Goal: Task Accomplishment & Management: Manage account settings

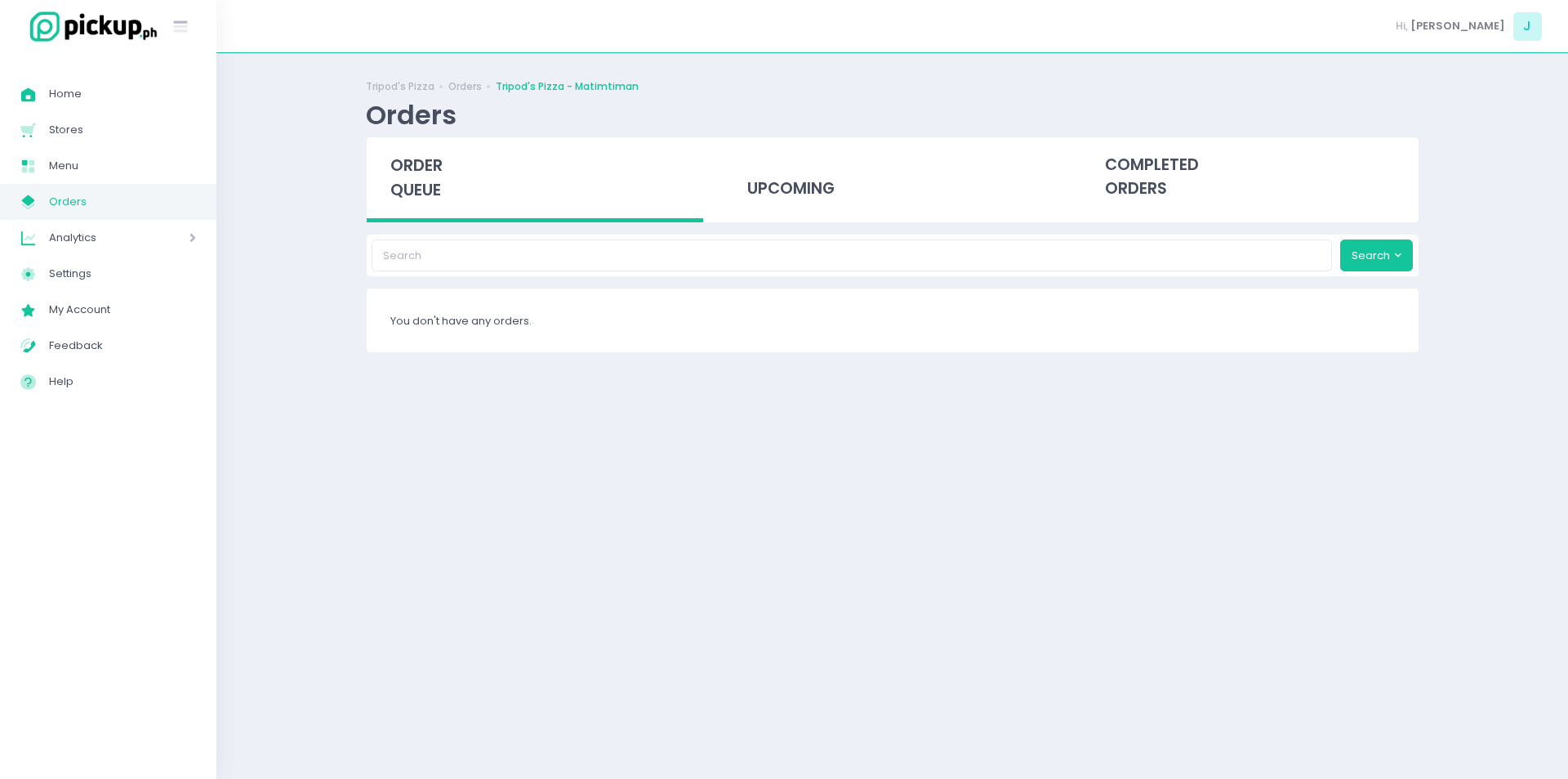
click at [131, 209] on span "Orders" at bounding box center [122, 202] width 147 height 22
click at [162, 218] on link "My Store Created with Sketch. Orders" at bounding box center [108, 202] width 216 height 36
click at [125, 208] on span "Orders" at bounding box center [122, 202] width 147 height 22
click at [105, 199] on span "Orders" at bounding box center [122, 202] width 147 height 22
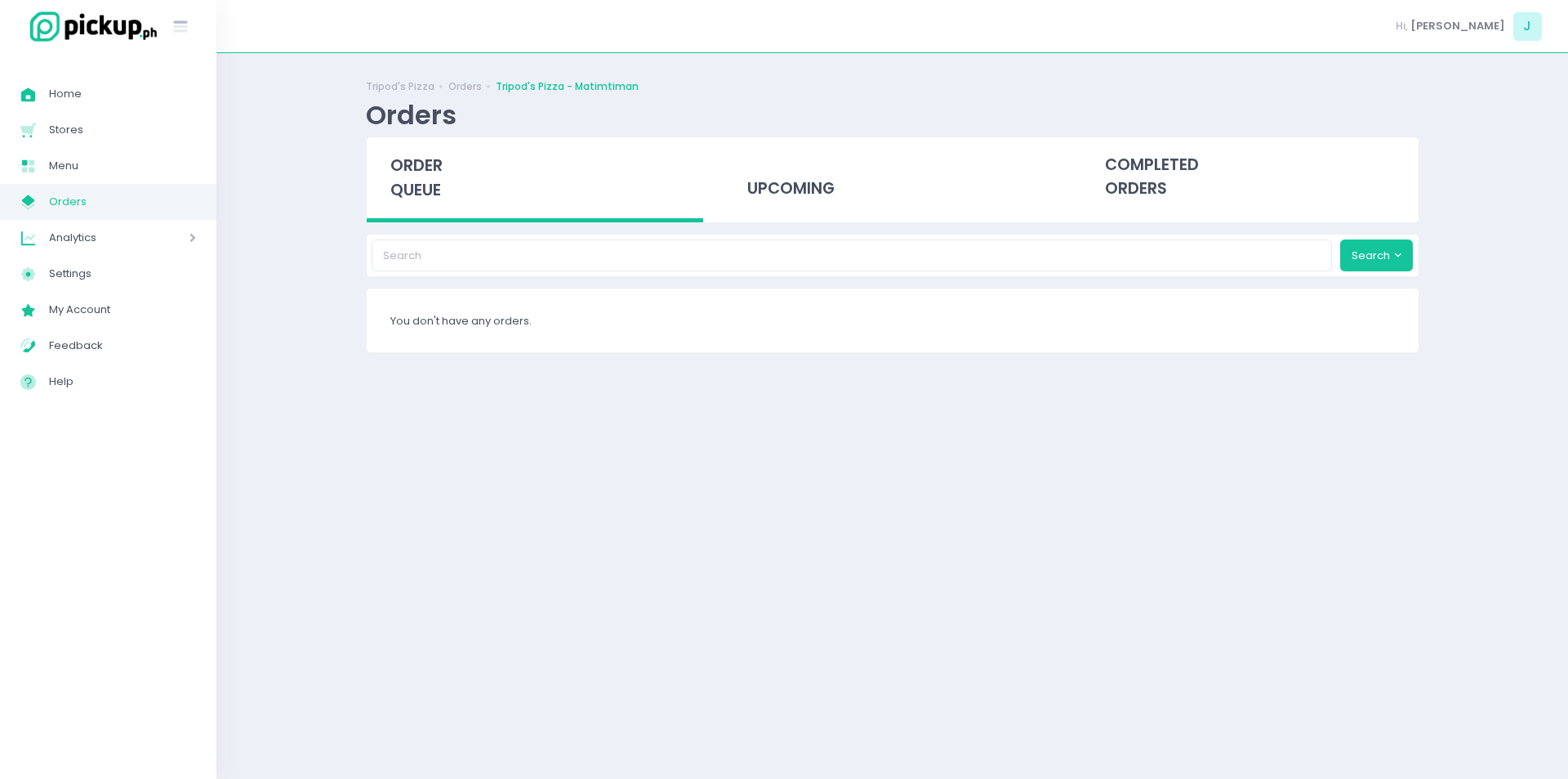
click at [96, 202] on span "Orders" at bounding box center [122, 202] width 147 height 22
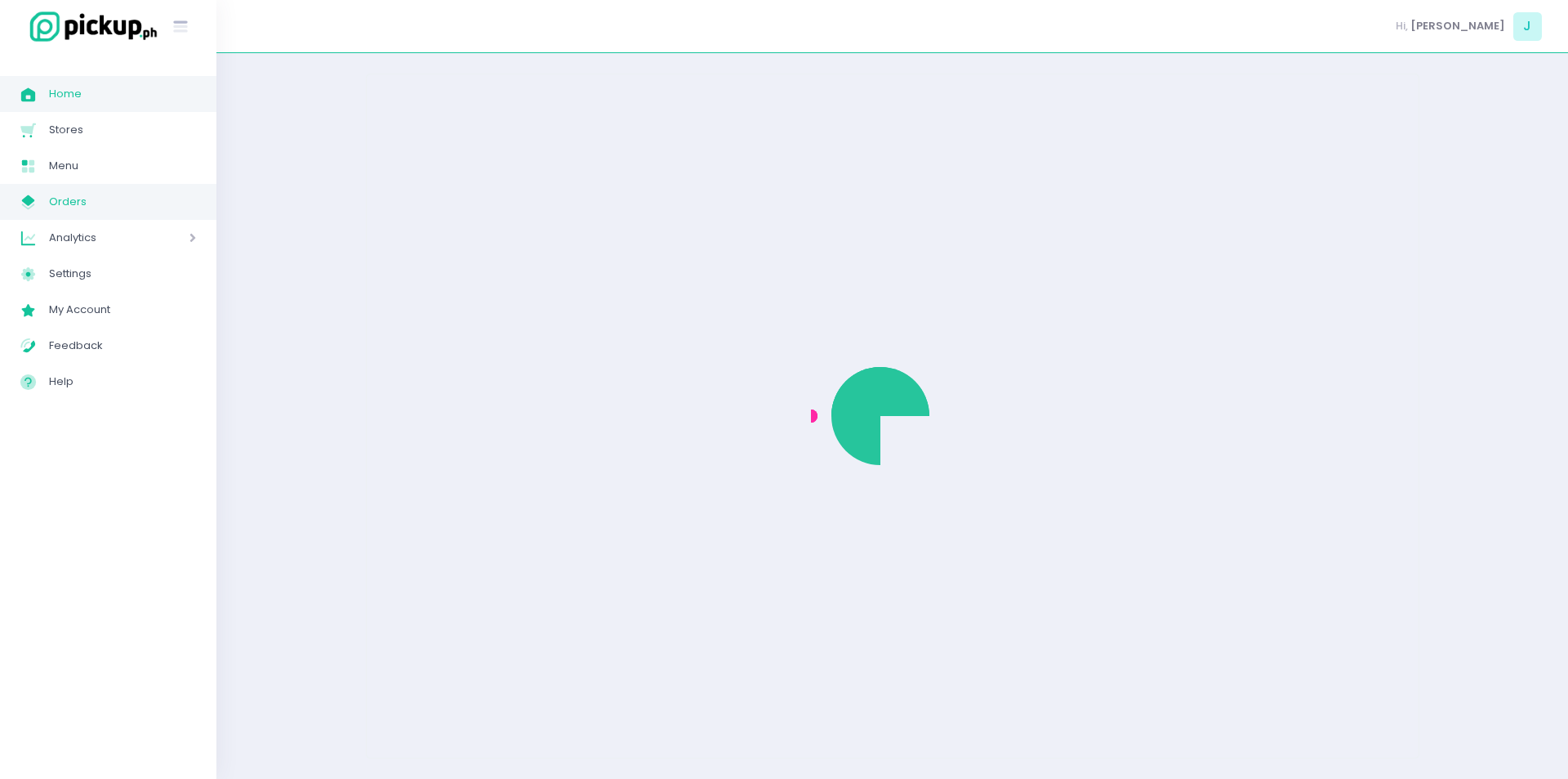
click at [81, 106] on link "Home Created with Sketch. Home" at bounding box center [108, 94] width 216 height 36
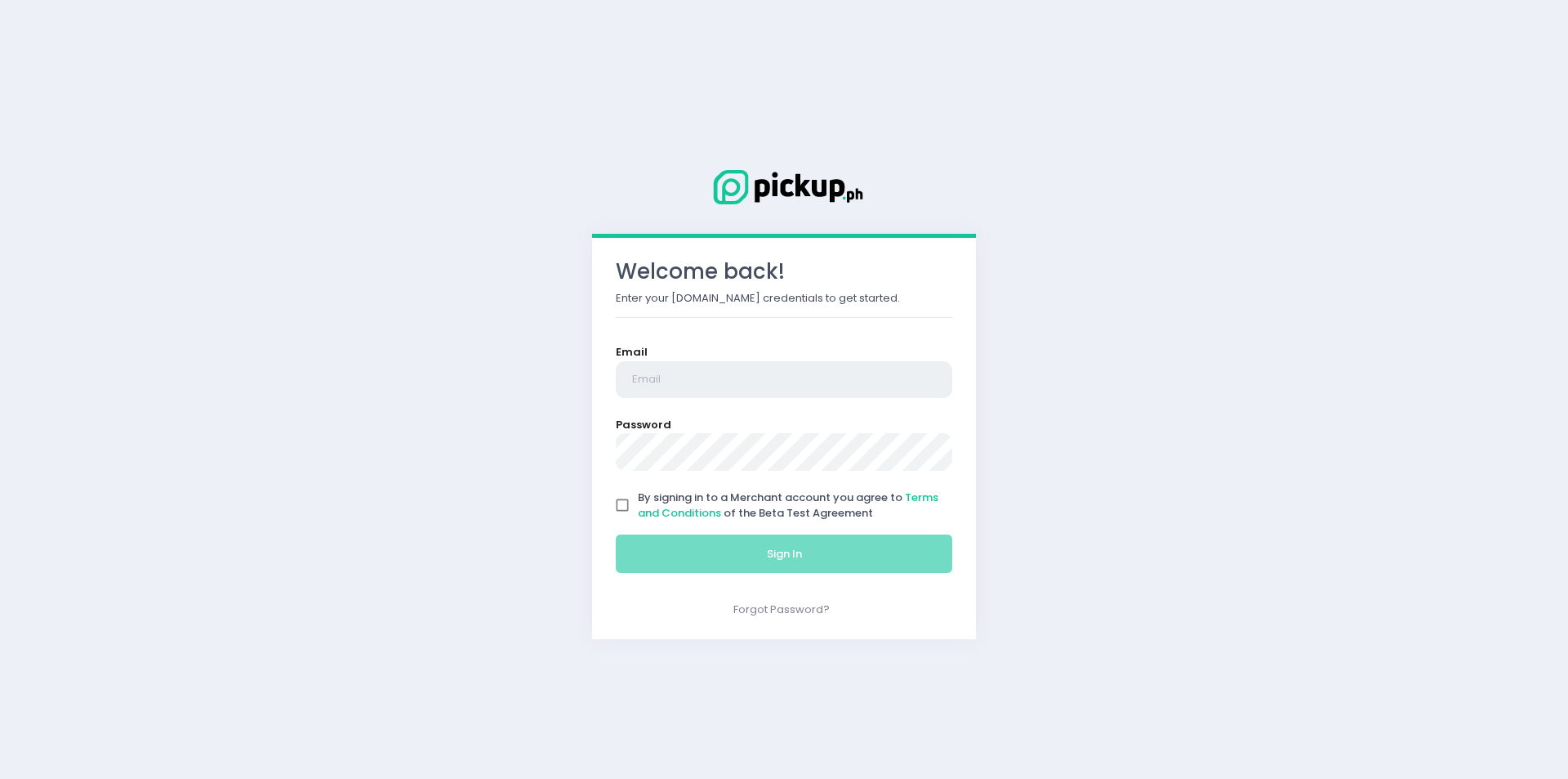
type input "[EMAIL_ADDRESS][DOMAIN_NAME]"
click at [629, 504] on input "By signing in to a Merchant account you agree to Terms and Conditions of the Be…" at bounding box center [622, 505] width 31 height 31
checkbox input "true"
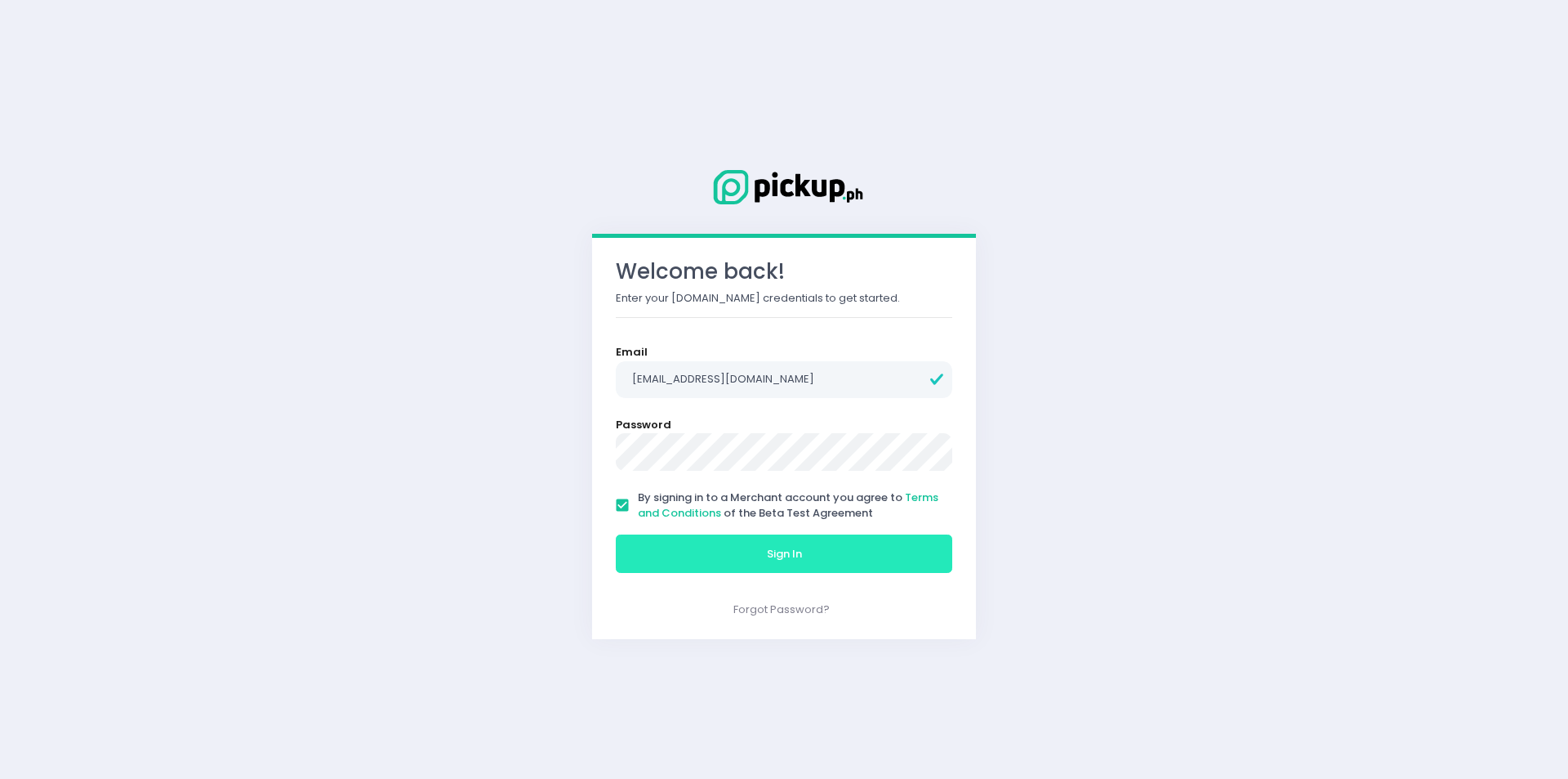
click at [666, 556] on button "Sign In" at bounding box center [783, 554] width 336 height 39
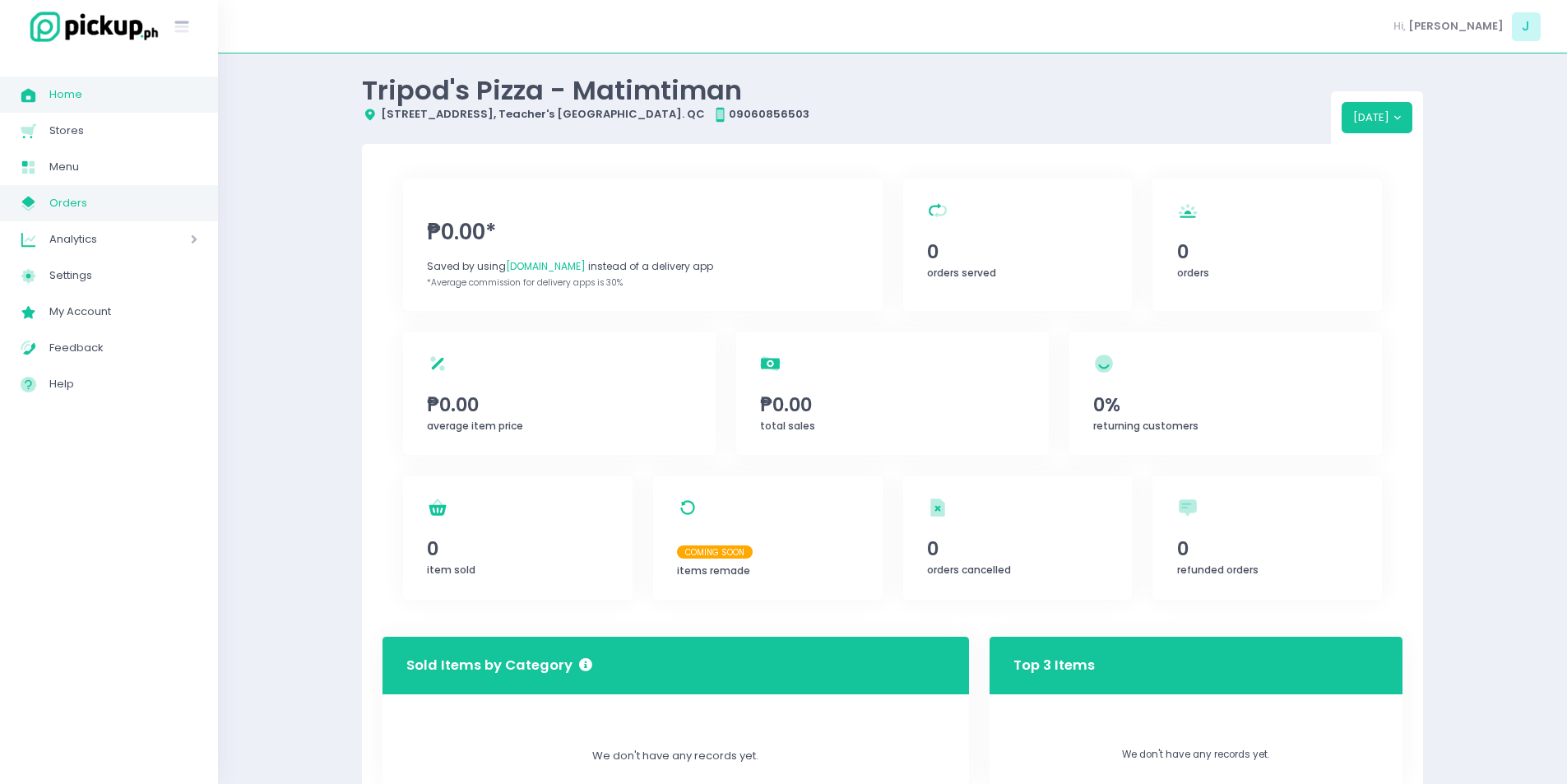
click at [106, 207] on span "Orders" at bounding box center [123, 203] width 148 height 22
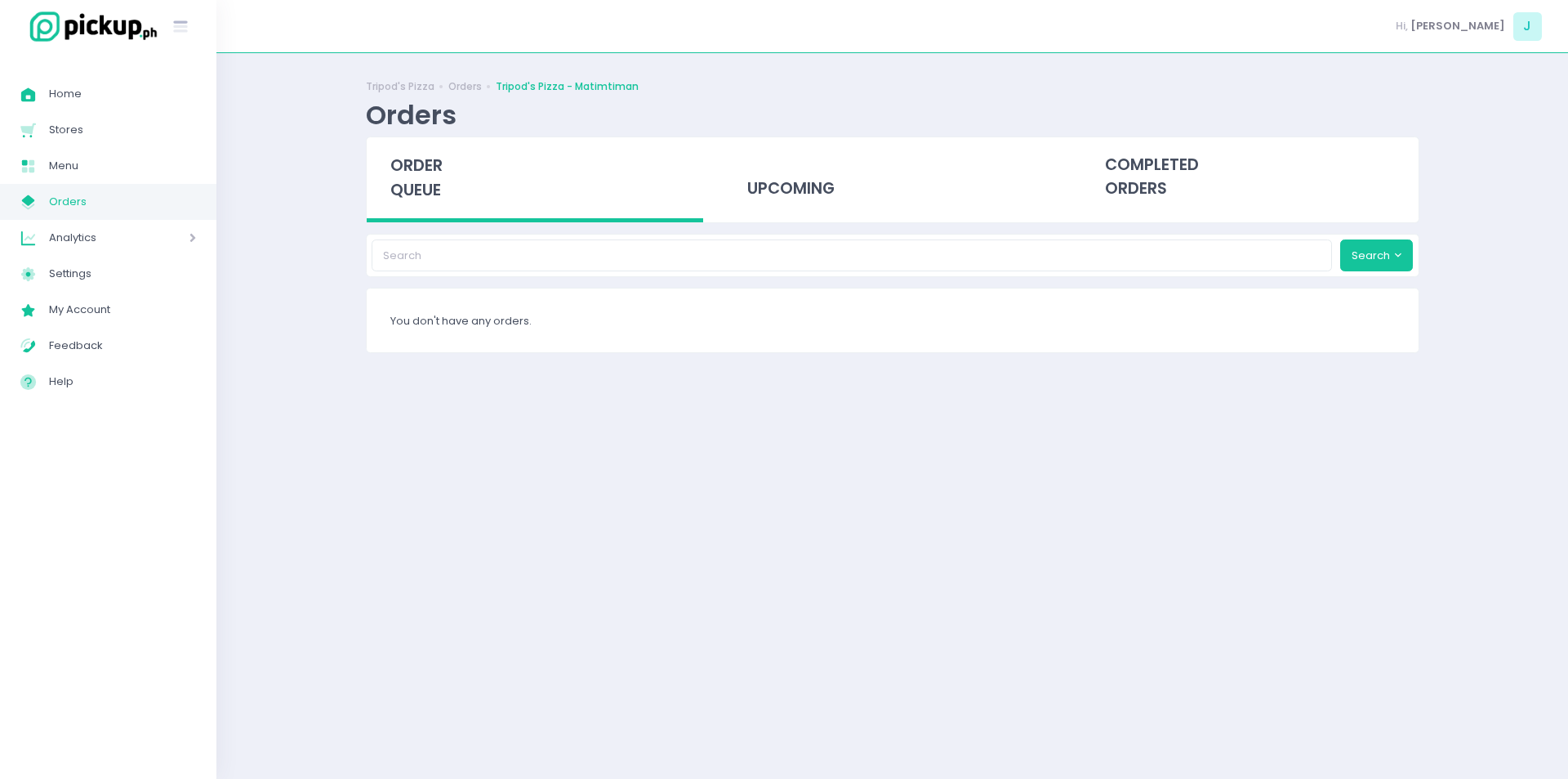
click at [105, 206] on span "Orders" at bounding box center [122, 202] width 147 height 22
click at [123, 204] on span "Orders" at bounding box center [122, 202] width 147 height 22
click at [99, 202] on span "Orders" at bounding box center [122, 202] width 147 height 22
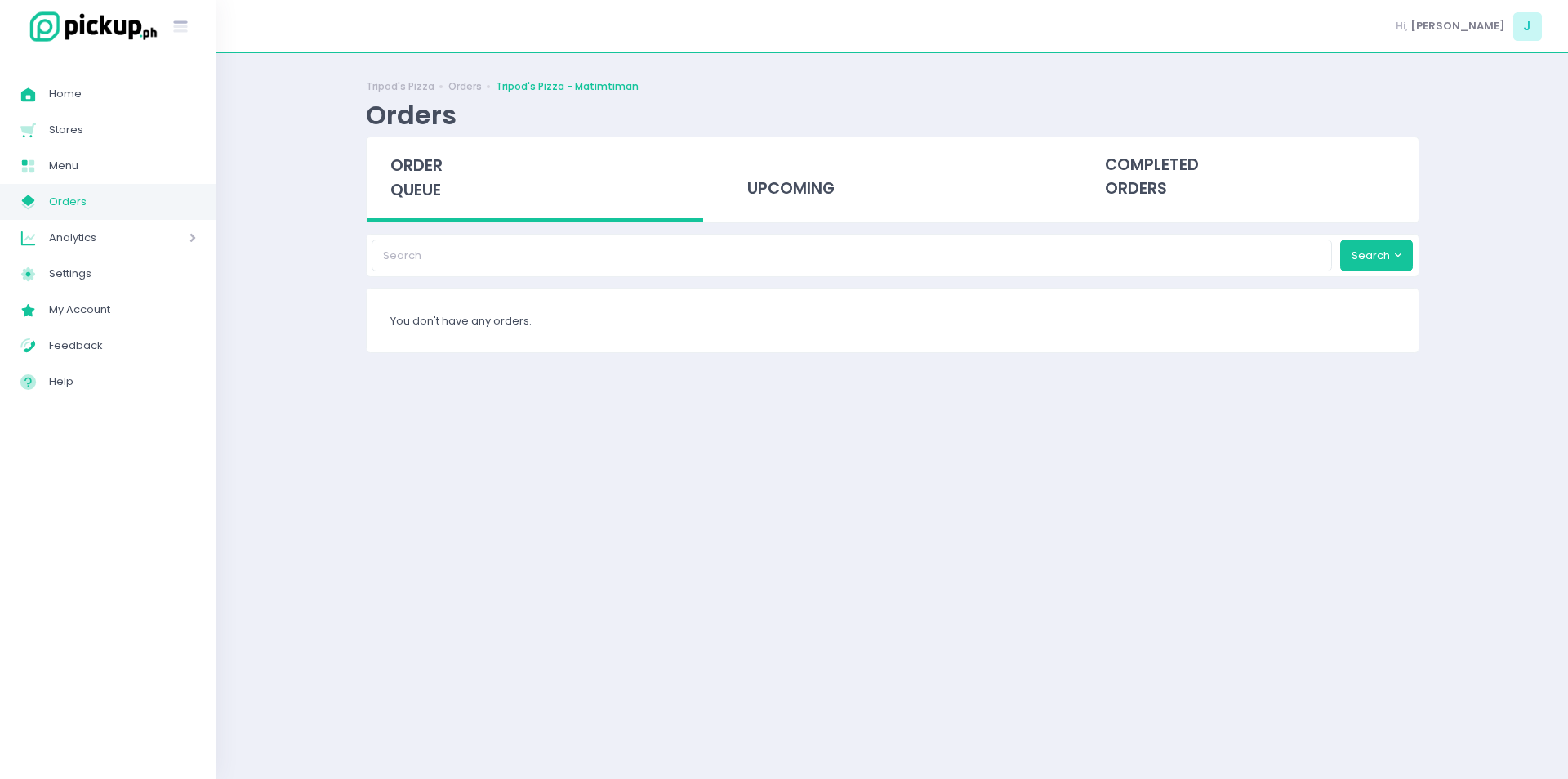
click at [99, 202] on span "Orders" at bounding box center [122, 202] width 147 height 22
click at [125, 206] on span "Orders" at bounding box center [122, 202] width 147 height 22
click at [171, 215] on link "My Store Created with Sketch. Orders" at bounding box center [108, 202] width 216 height 36
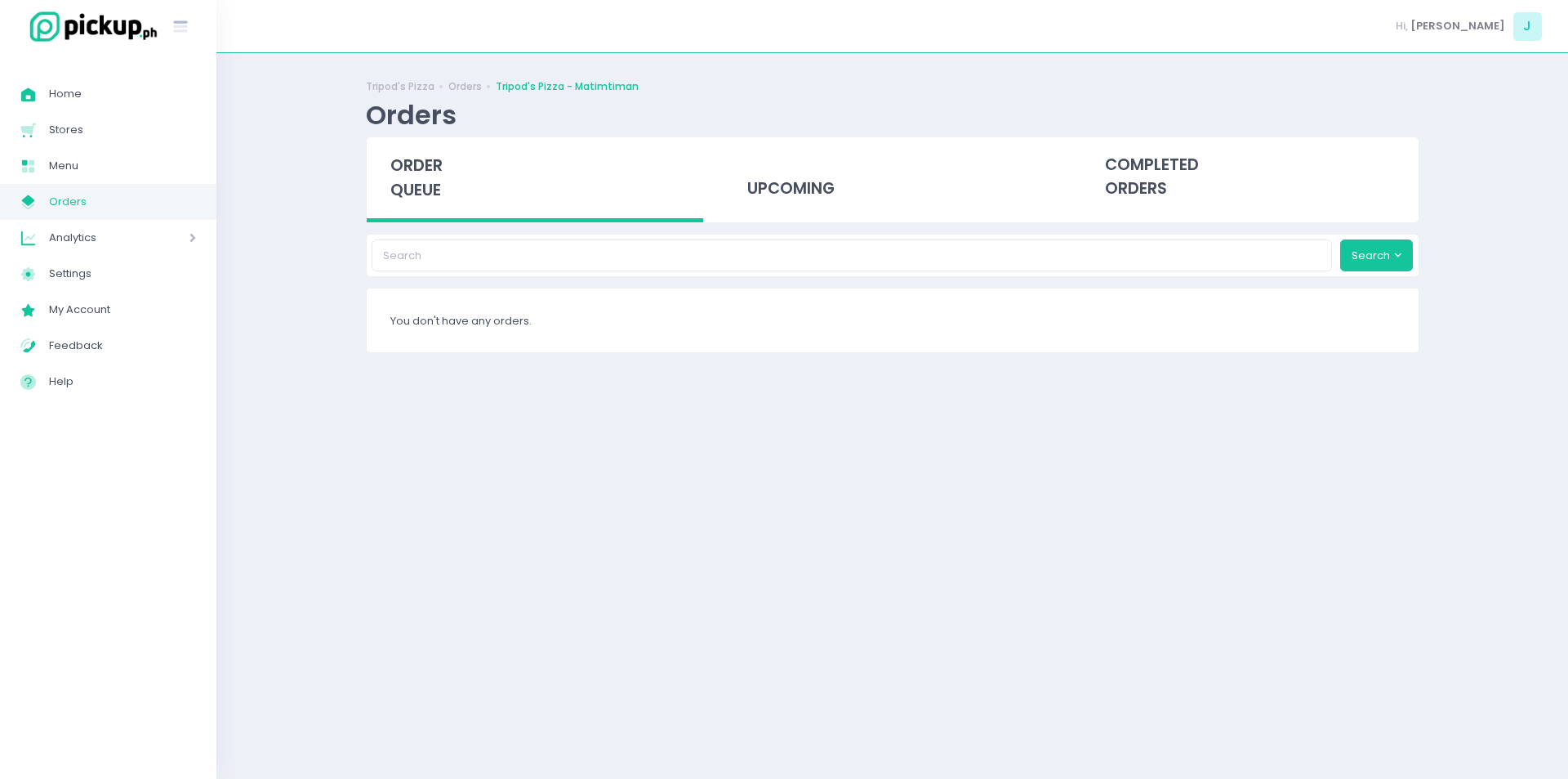
click at [171, 215] on link "My Store Created with Sketch. Orders" at bounding box center [108, 202] width 216 height 36
click at [123, 203] on span "Orders" at bounding box center [122, 202] width 147 height 22
click at [85, 207] on span "Orders" at bounding box center [122, 202] width 147 height 22
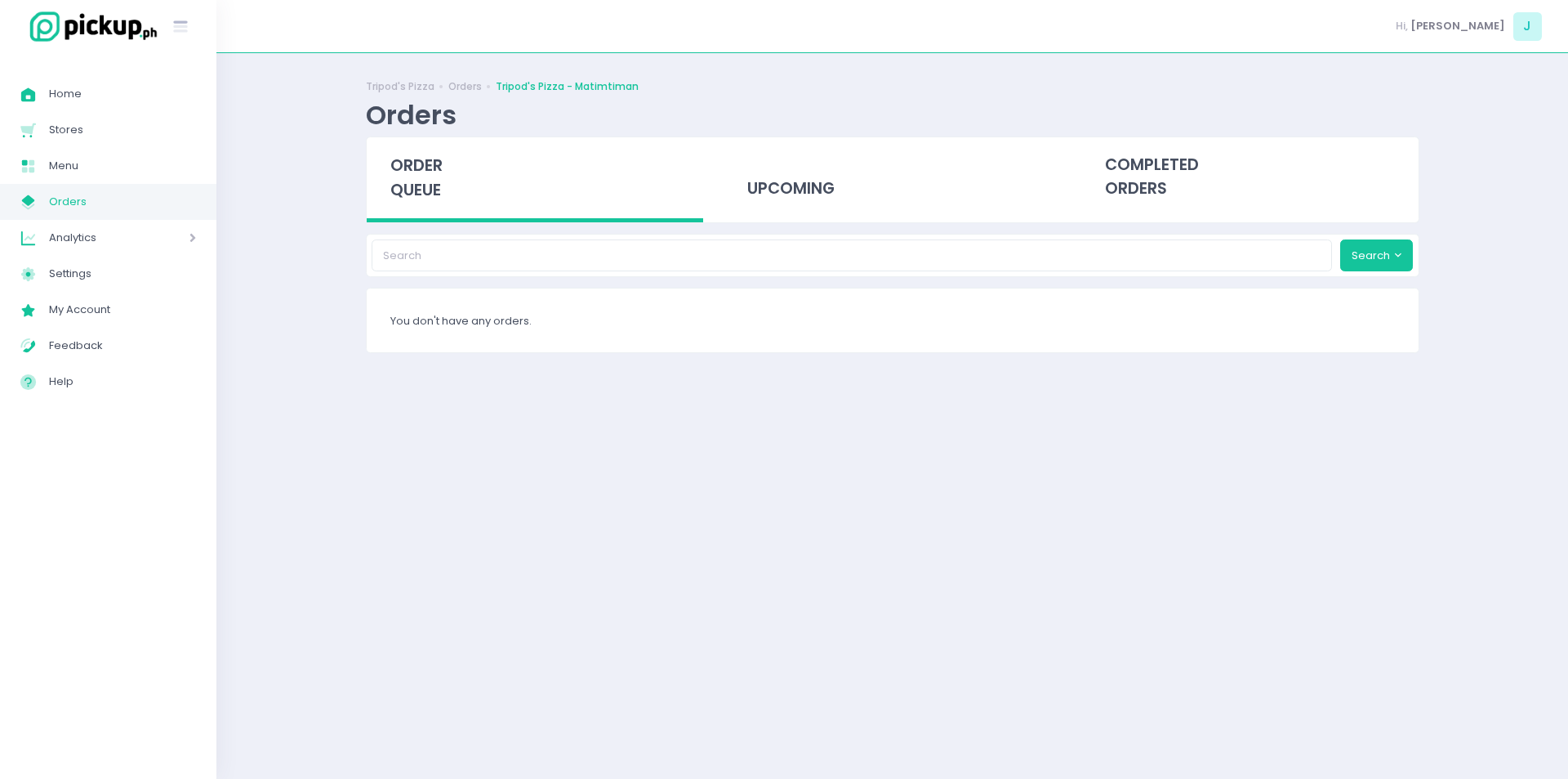
click at [118, 209] on span "Orders" at bounding box center [122, 202] width 147 height 22
click at [131, 191] on span "Orders" at bounding box center [122, 202] width 147 height 22
click at [132, 198] on span "Orders" at bounding box center [122, 202] width 147 height 22
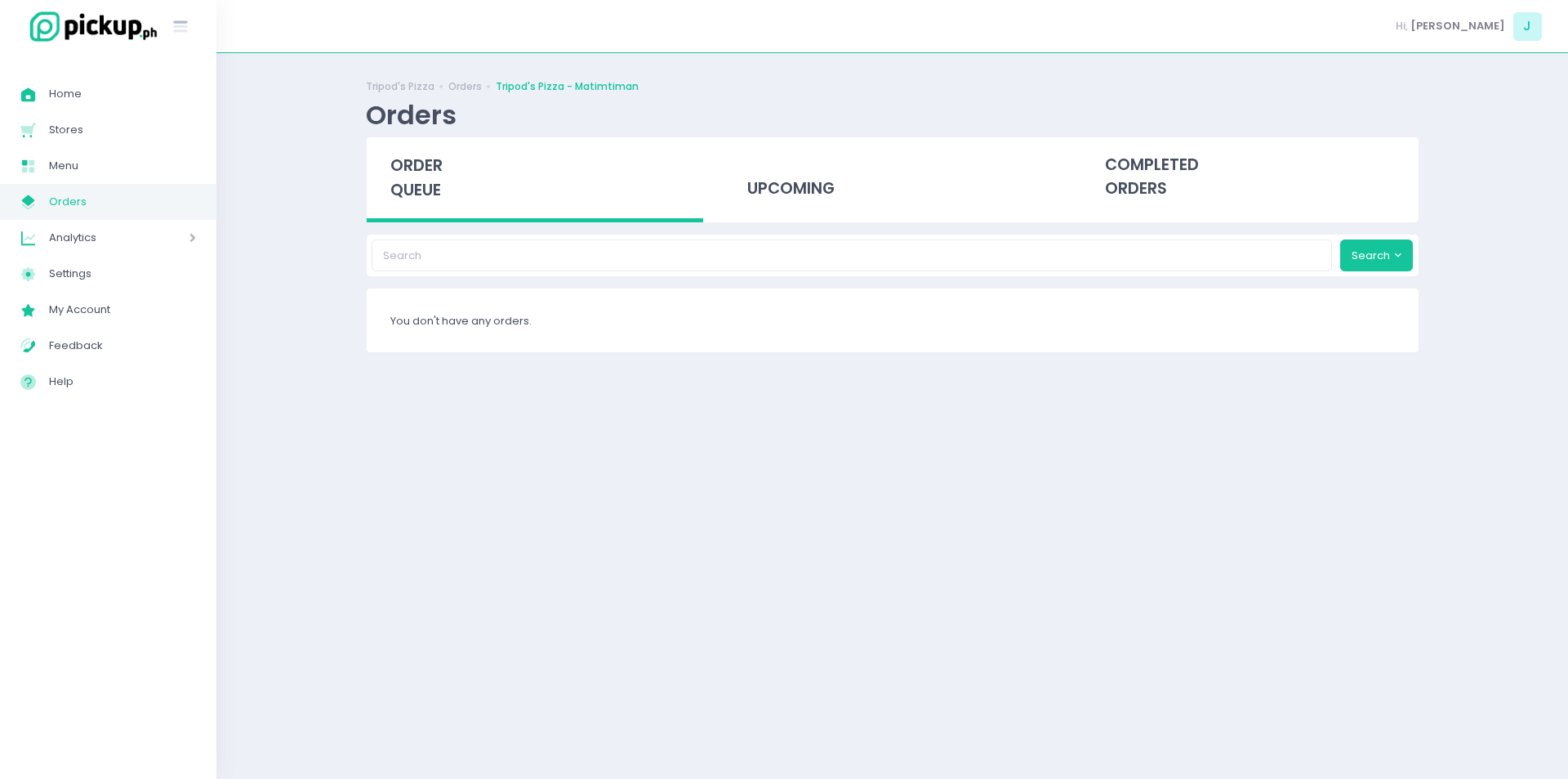
click at [126, 206] on span "Orders" at bounding box center [122, 202] width 147 height 22
click at [87, 198] on span "Orders" at bounding box center [122, 202] width 147 height 22
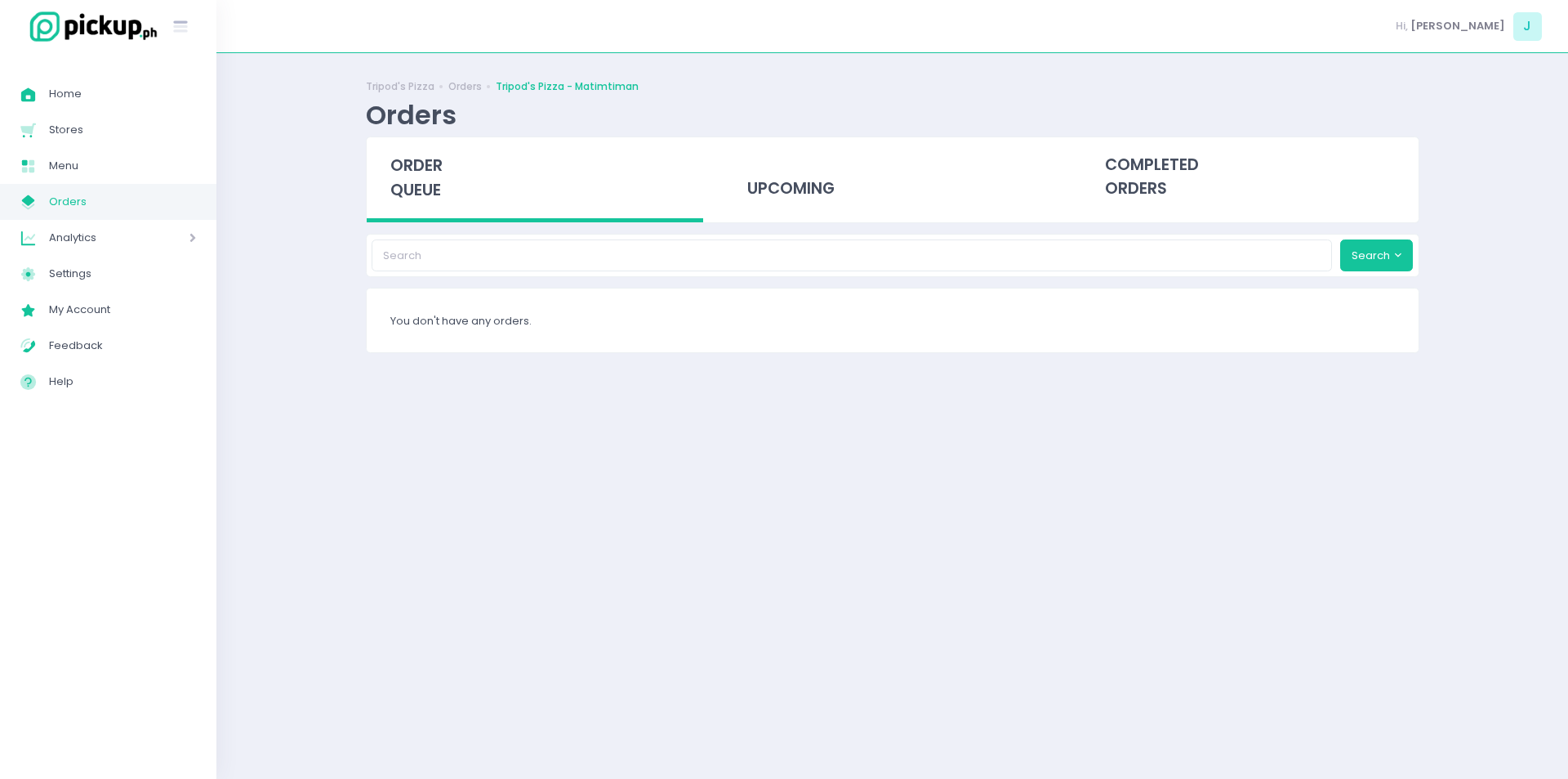
click at [102, 204] on span "Orders" at bounding box center [122, 202] width 147 height 22
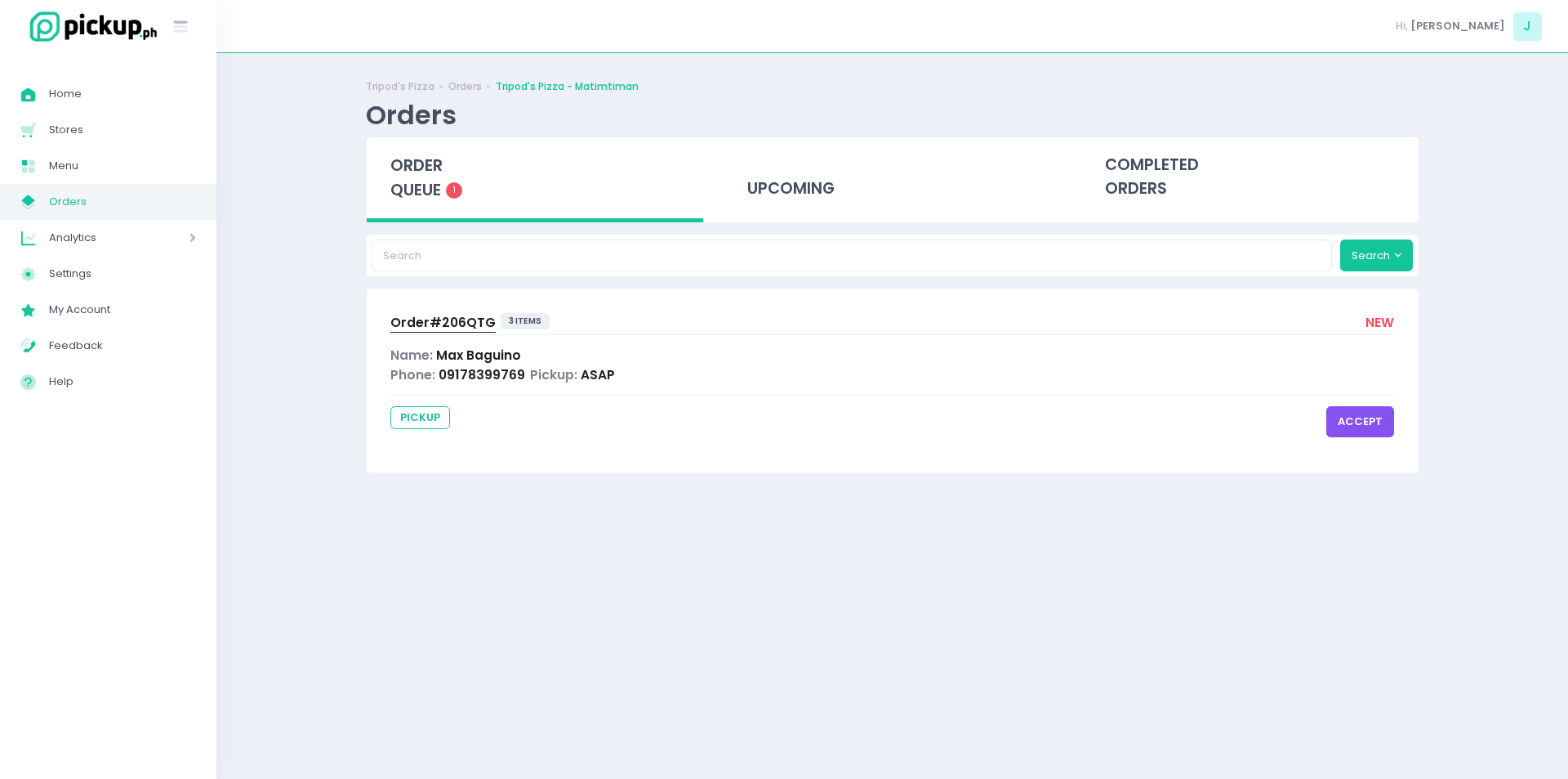
click at [426, 320] on span "Order# 206QTG" at bounding box center [442, 322] width 105 height 17
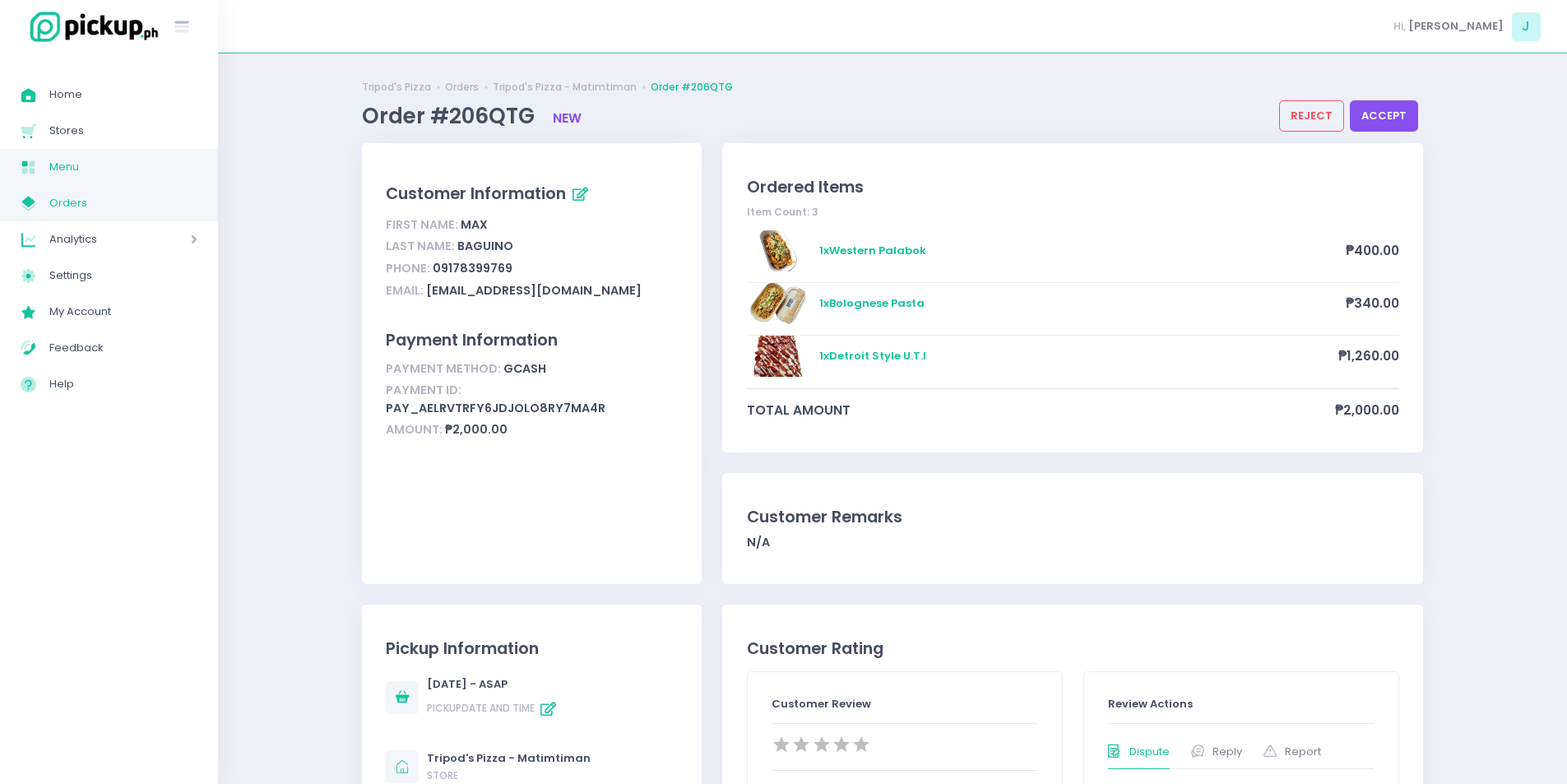
click at [75, 171] on span "Menu" at bounding box center [123, 167] width 148 height 22
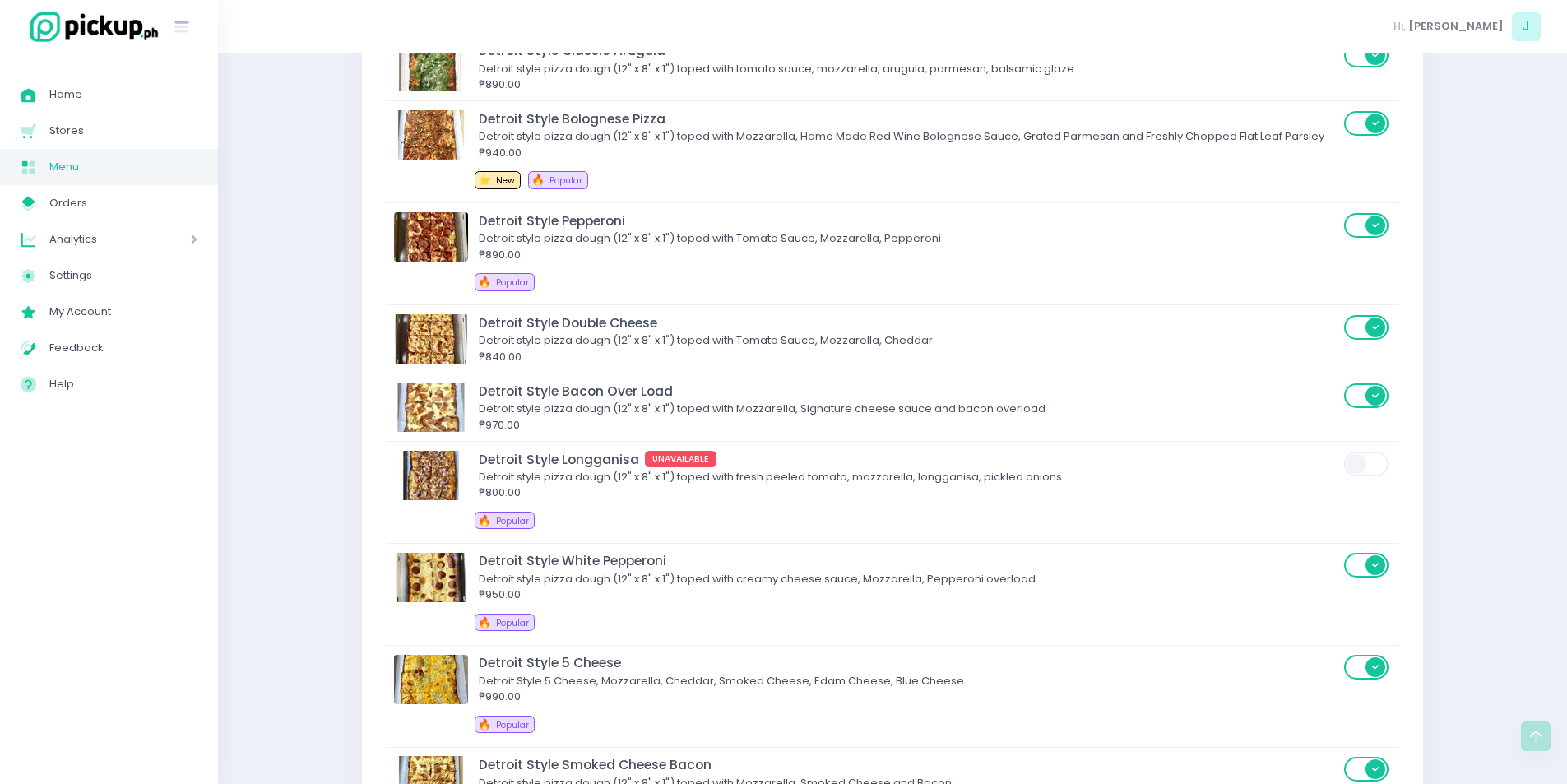
click at [1483, 593] on div "Stores Tripod's Pizza - Matimtiman Items and Categories Tripod's Pizza - Matimt…" at bounding box center [892, 348] width 1349 height 6805
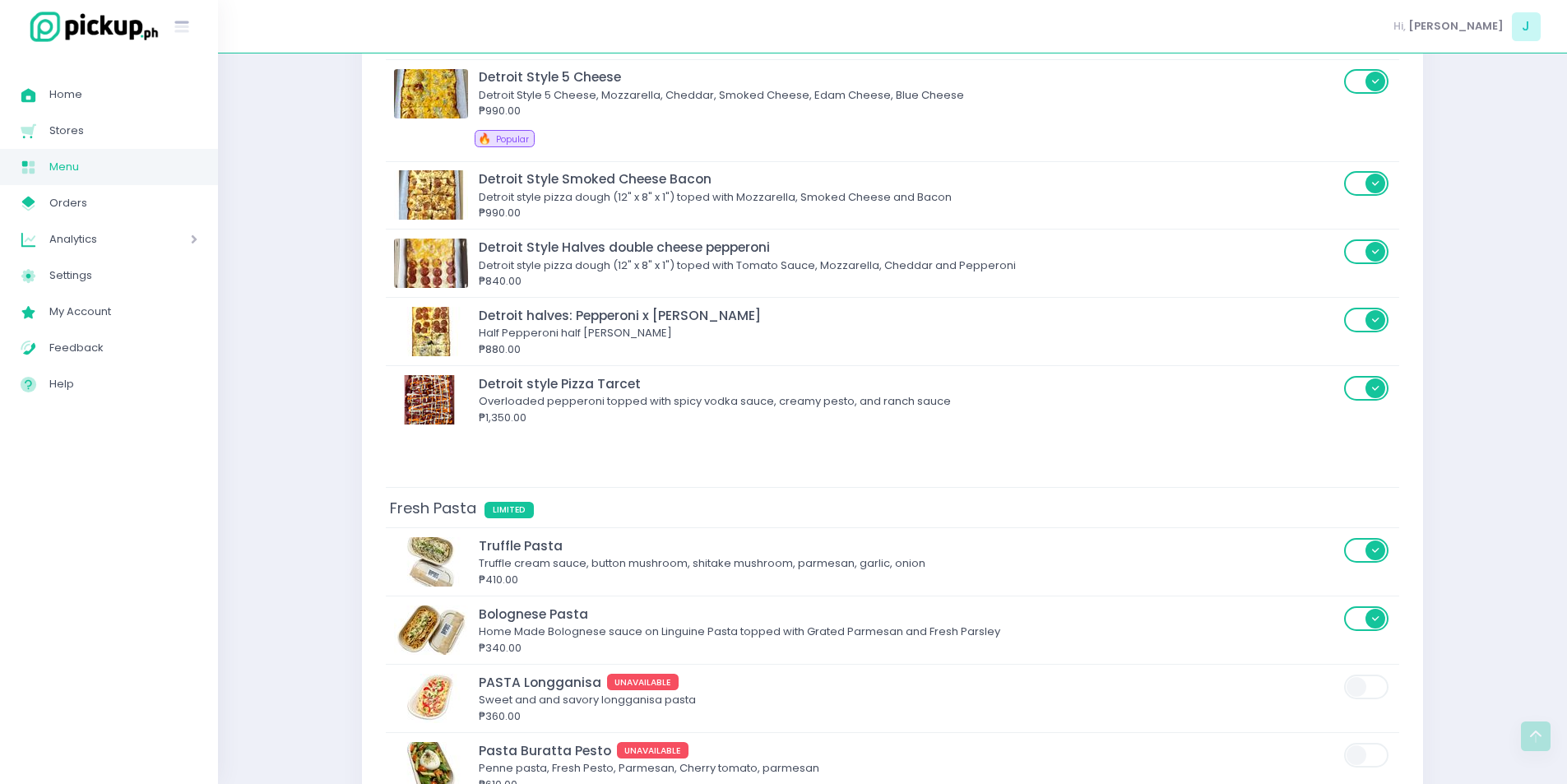
scroll to position [3715, 0]
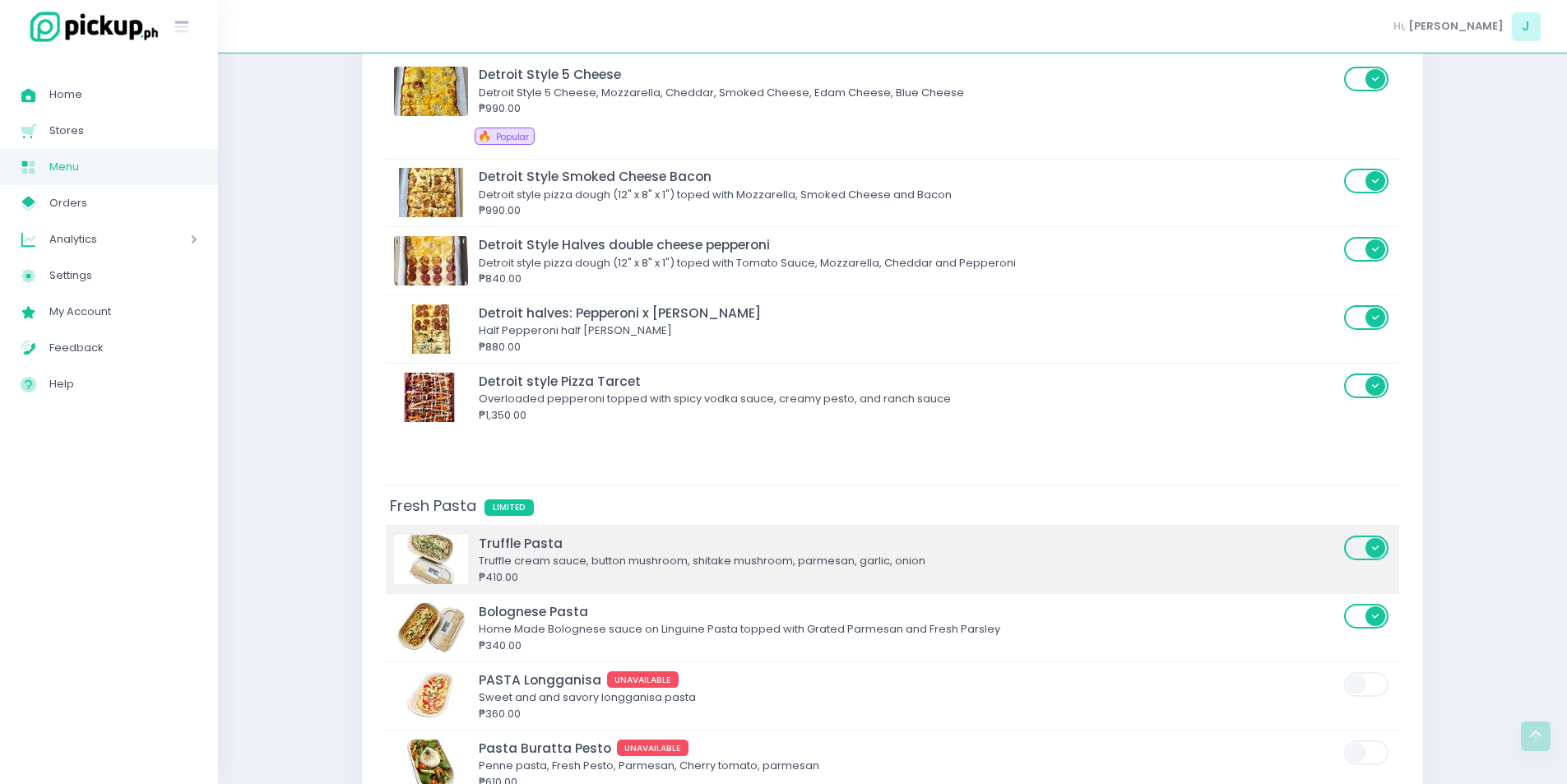
click at [1363, 538] on span at bounding box center [1368, 547] width 47 height 24
click at [522, 534] on input "checkbox" at bounding box center [522, 534] width 0 height 0
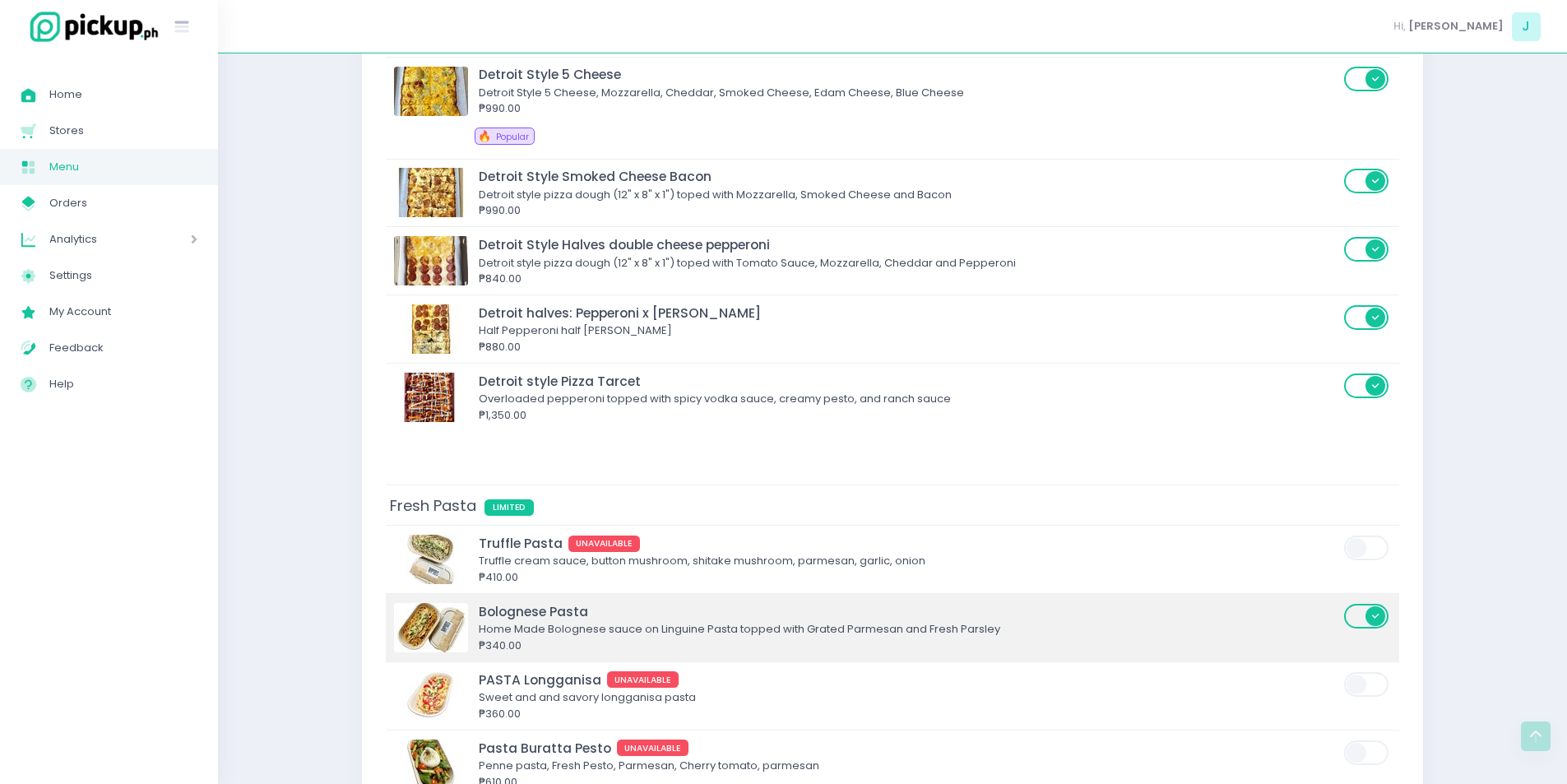
click at [1364, 616] on span at bounding box center [1368, 615] width 47 height 24
click at [522, 602] on input "checkbox" at bounding box center [522, 602] width 0 height 0
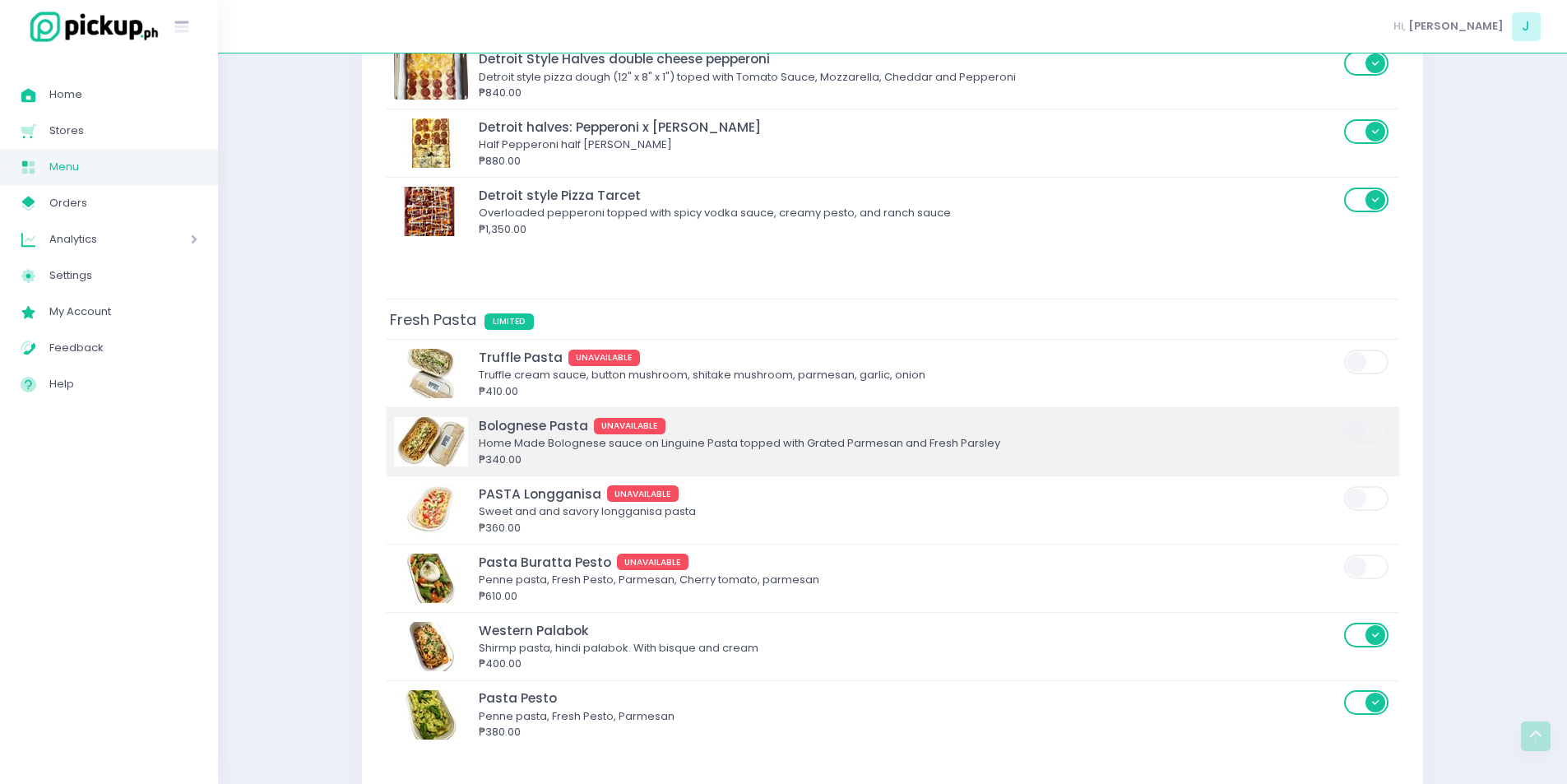
scroll to position [3904, 0]
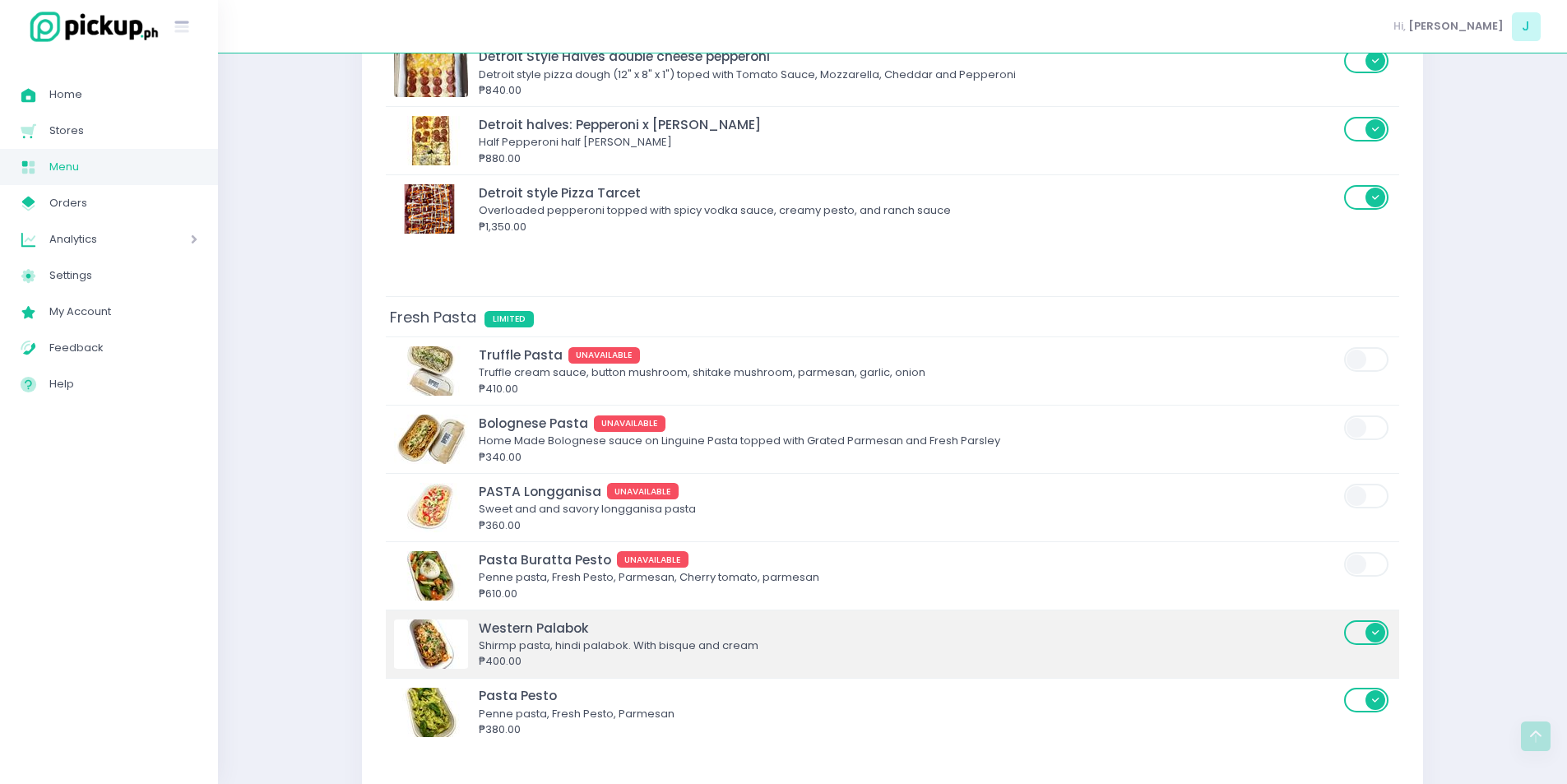
click at [1359, 636] on span at bounding box center [1368, 632] width 47 height 24
click at [522, 618] on input "checkbox" at bounding box center [522, 618] width 0 height 0
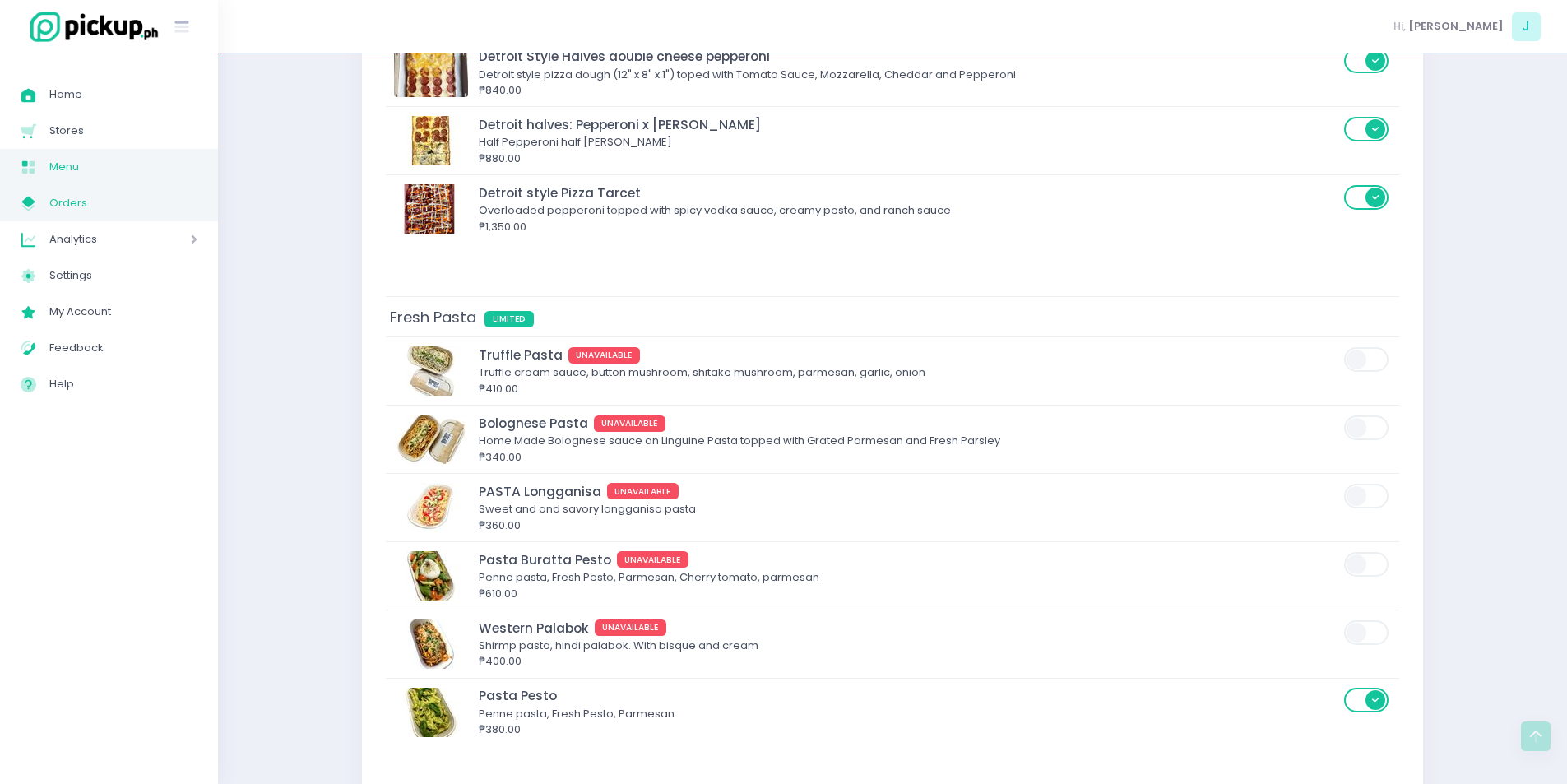
click at [77, 199] on span "Orders" at bounding box center [123, 203] width 148 height 22
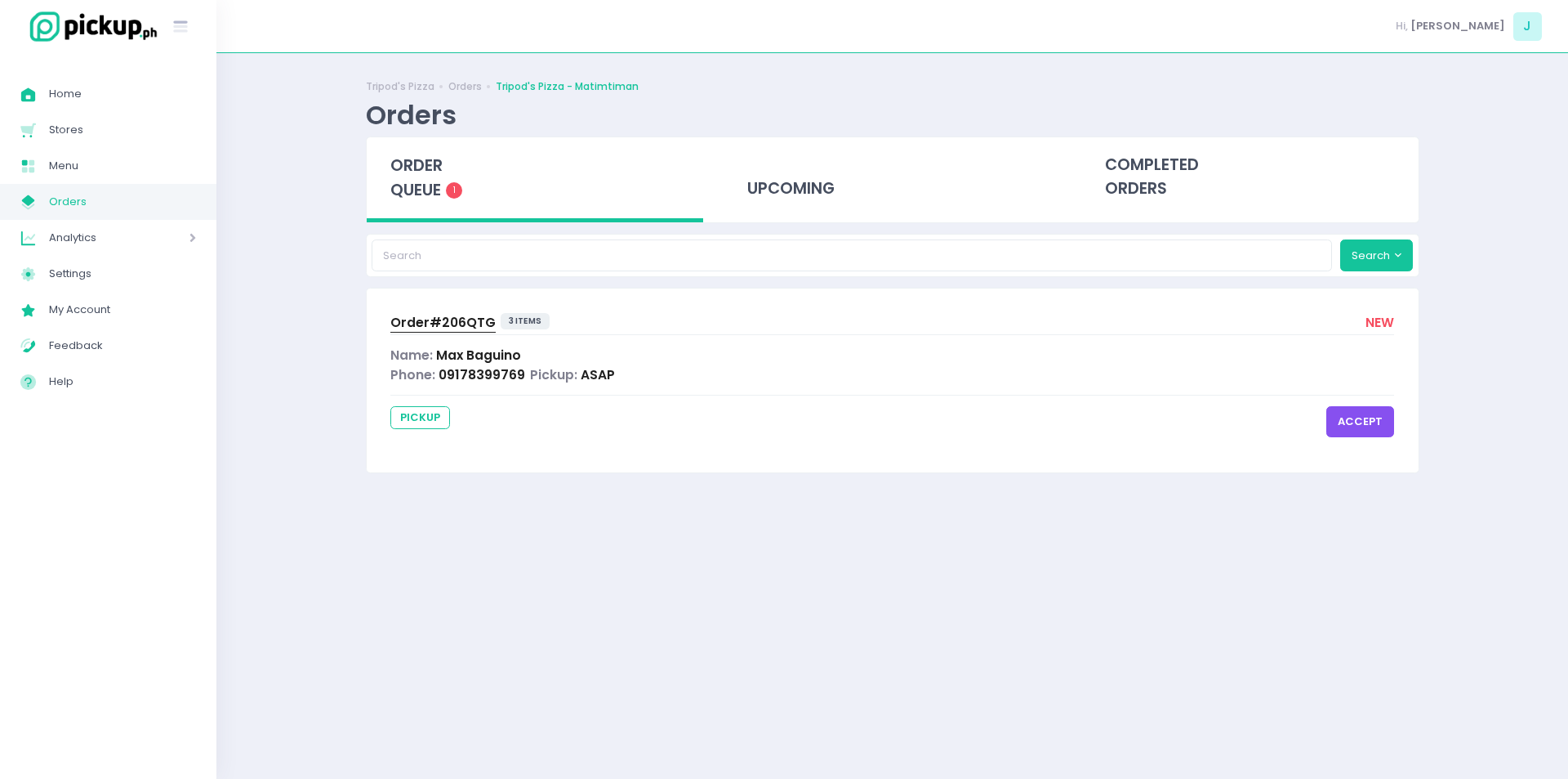
click at [412, 319] on span "Order# 206QTG" at bounding box center [442, 322] width 105 height 17
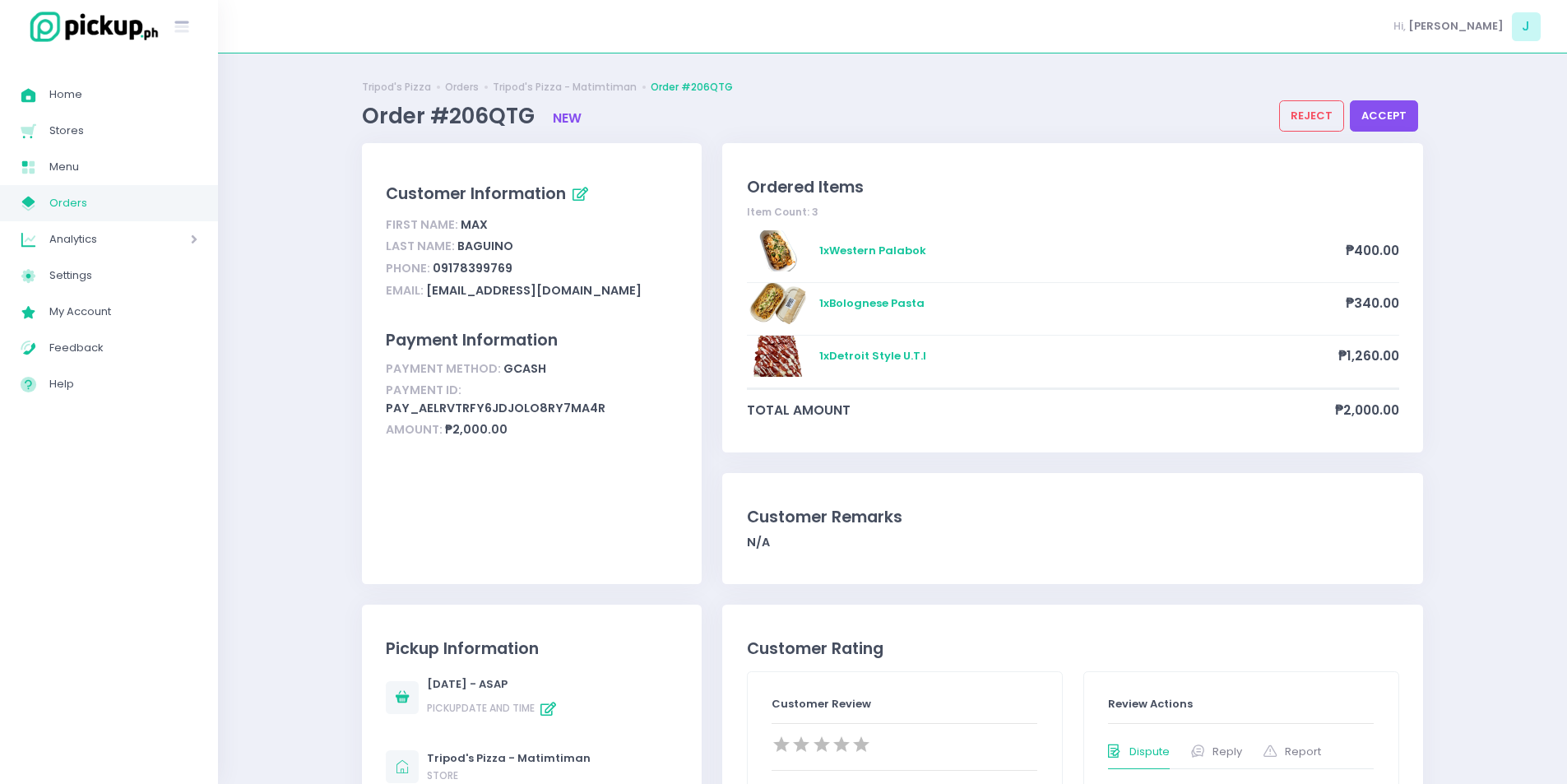
click at [1383, 113] on button "accept" at bounding box center [1384, 116] width 68 height 31
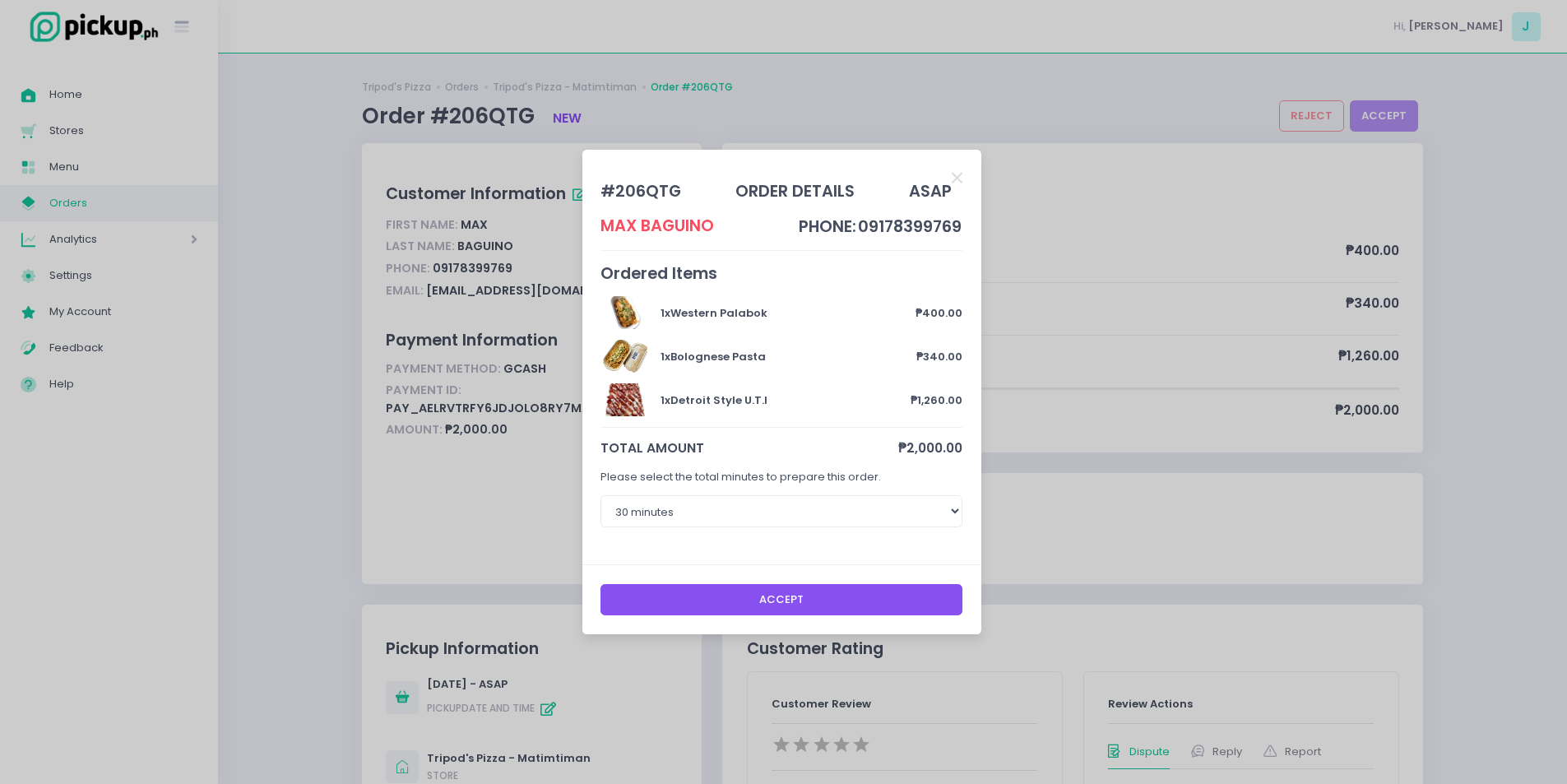
click at [837, 590] on button "Accept" at bounding box center [782, 599] width 362 height 31
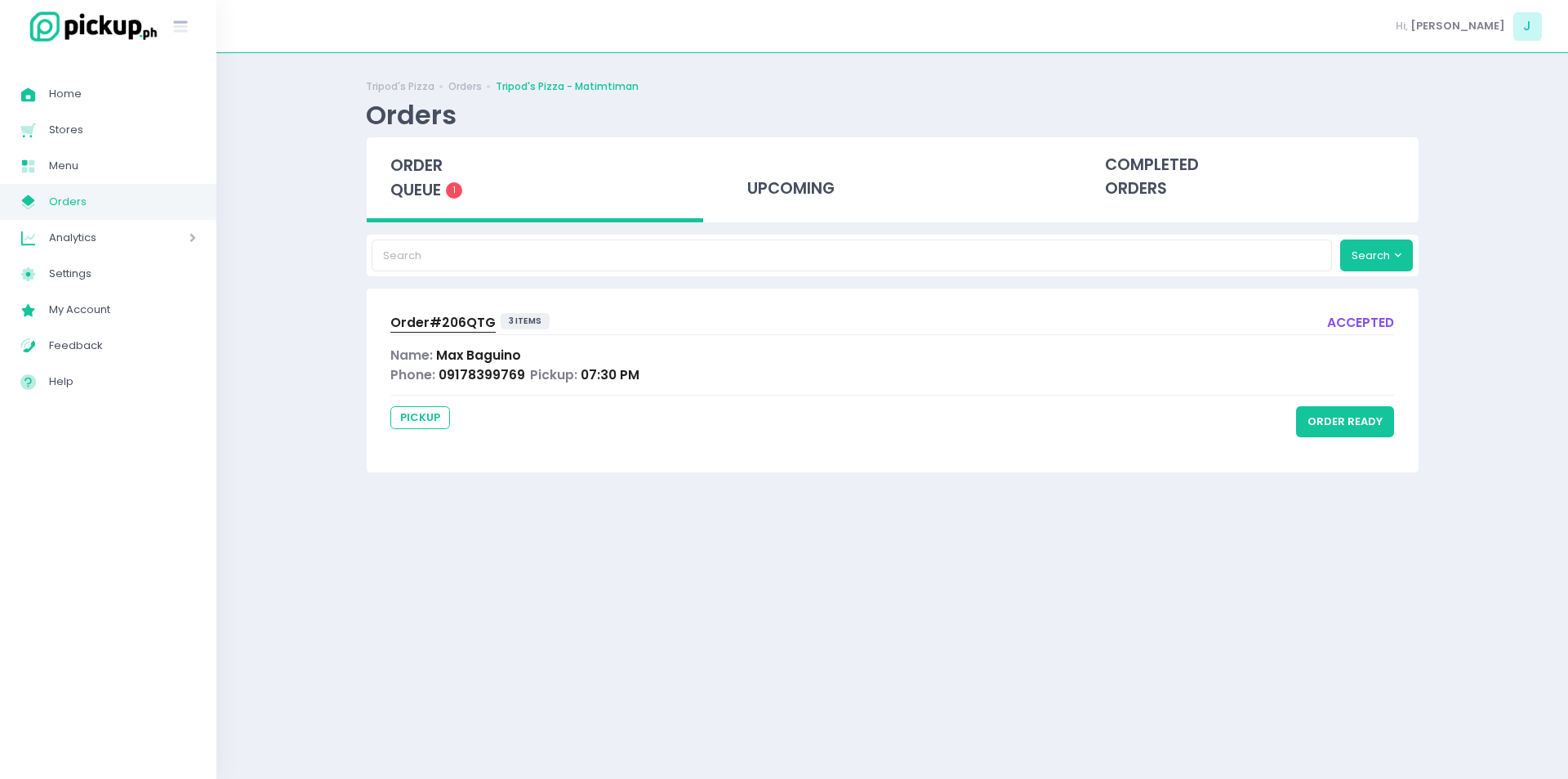
click at [456, 322] on span "Order# 206QTG" at bounding box center [442, 322] width 105 height 17
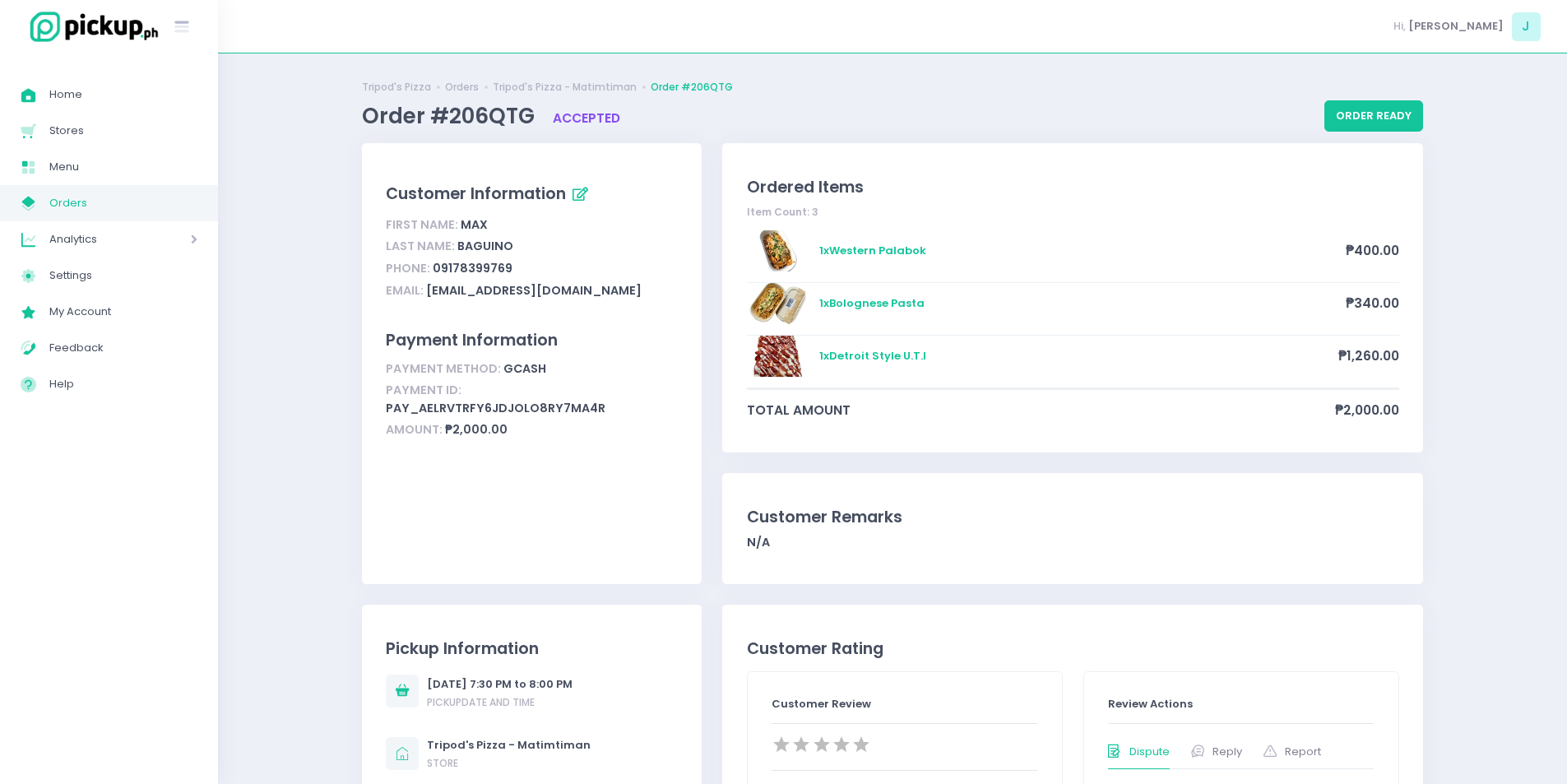
click at [102, 195] on span "Orders" at bounding box center [123, 203] width 148 height 22
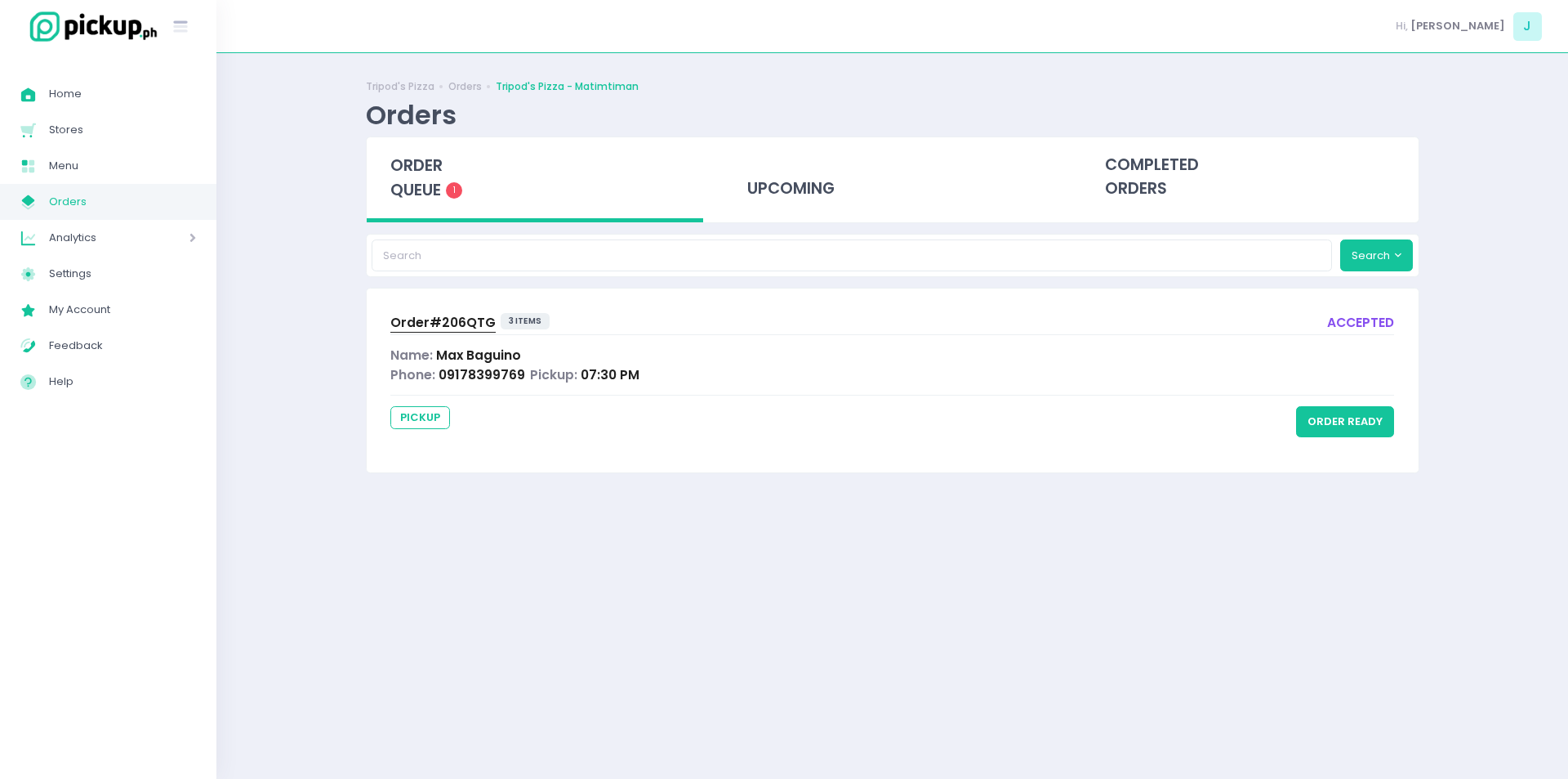
click at [139, 208] on span "Orders" at bounding box center [122, 202] width 147 height 22
click at [1342, 424] on button "order ready" at bounding box center [1345, 421] width 98 height 31
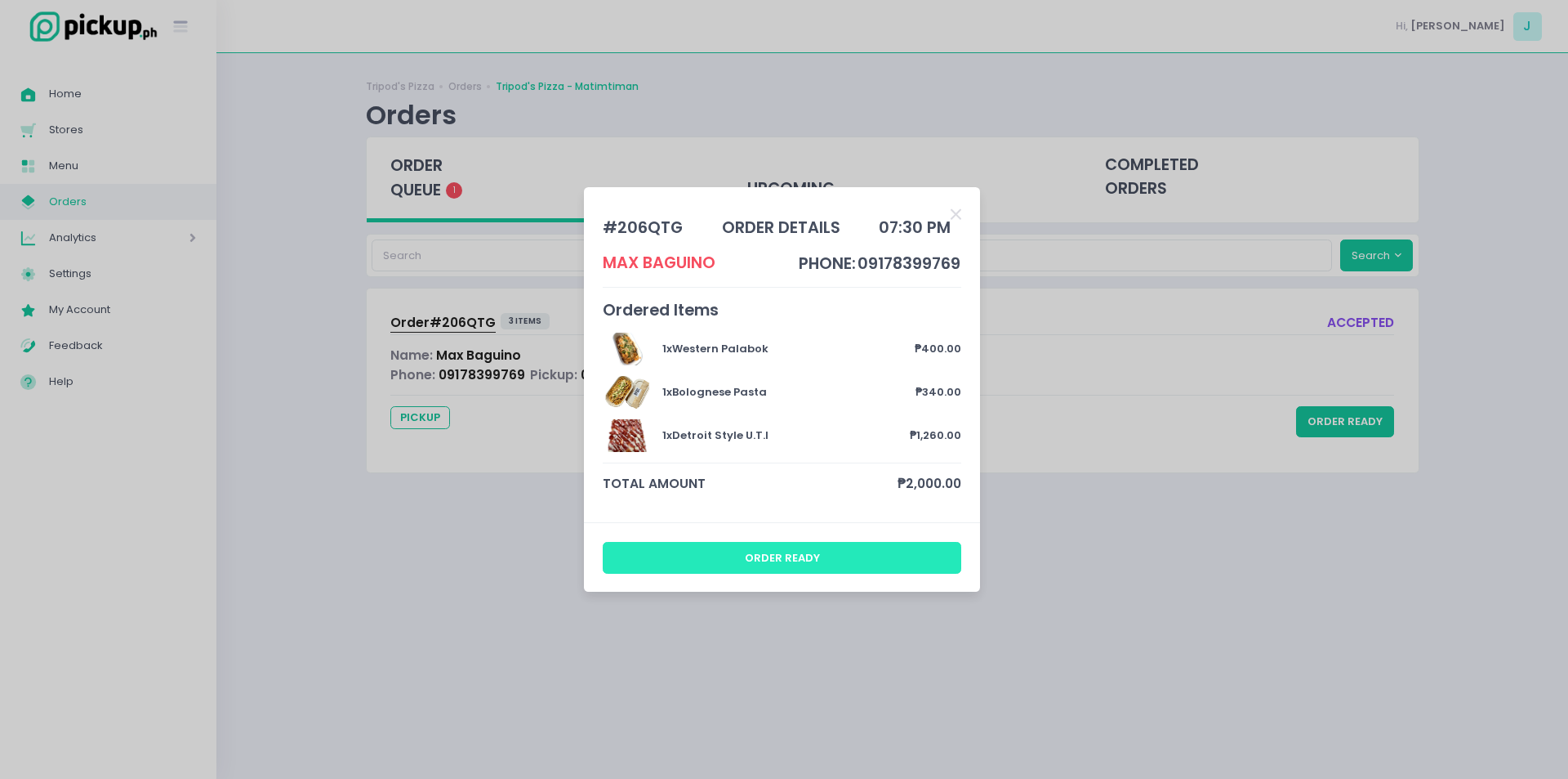
click at [883, 570] on button "order ready" at bounding box center [782, 557] width 360 height 31
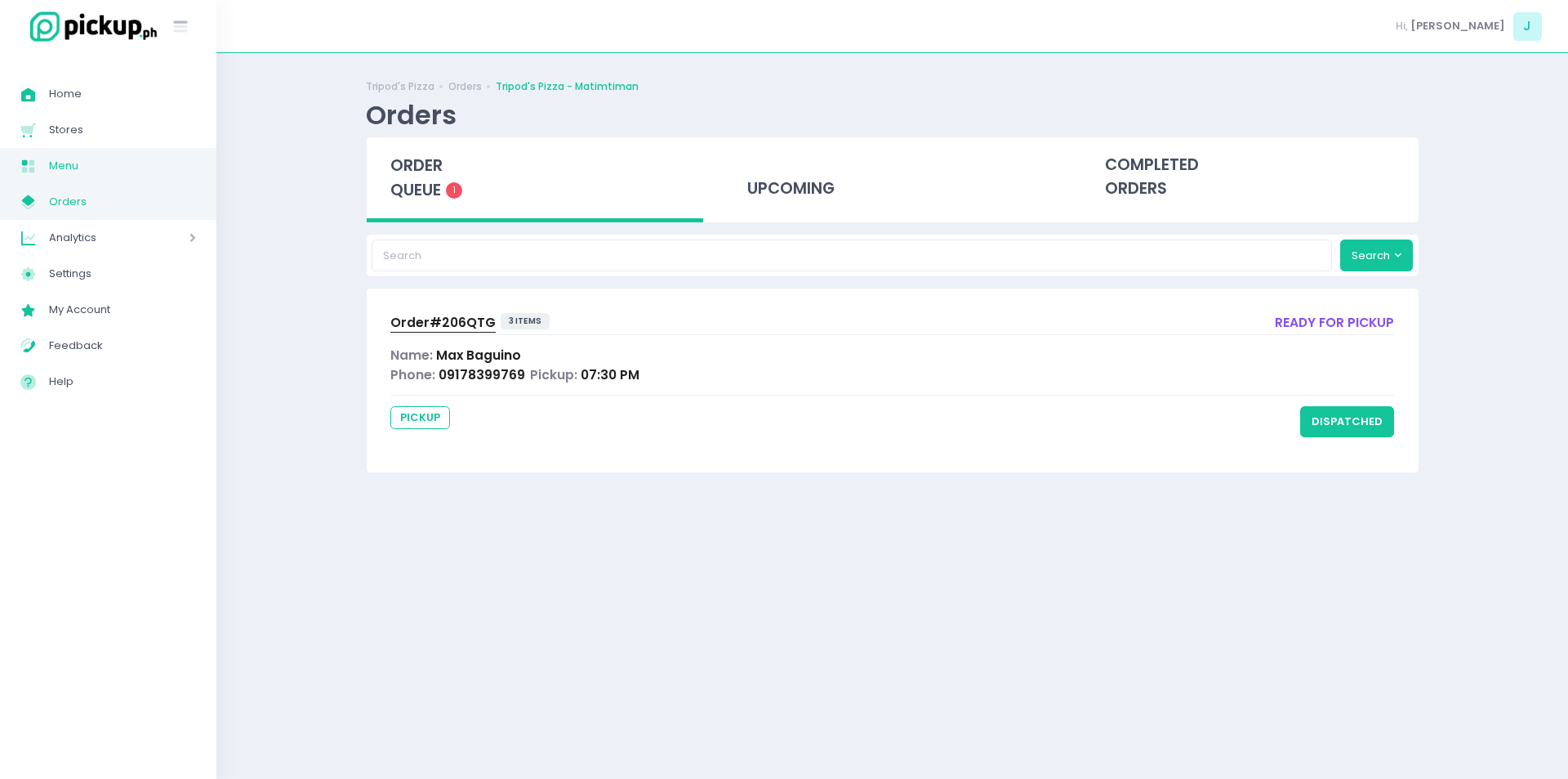
click at [66, 174] on span "Menu" at bounding box center [122, 166] width 147 height 22
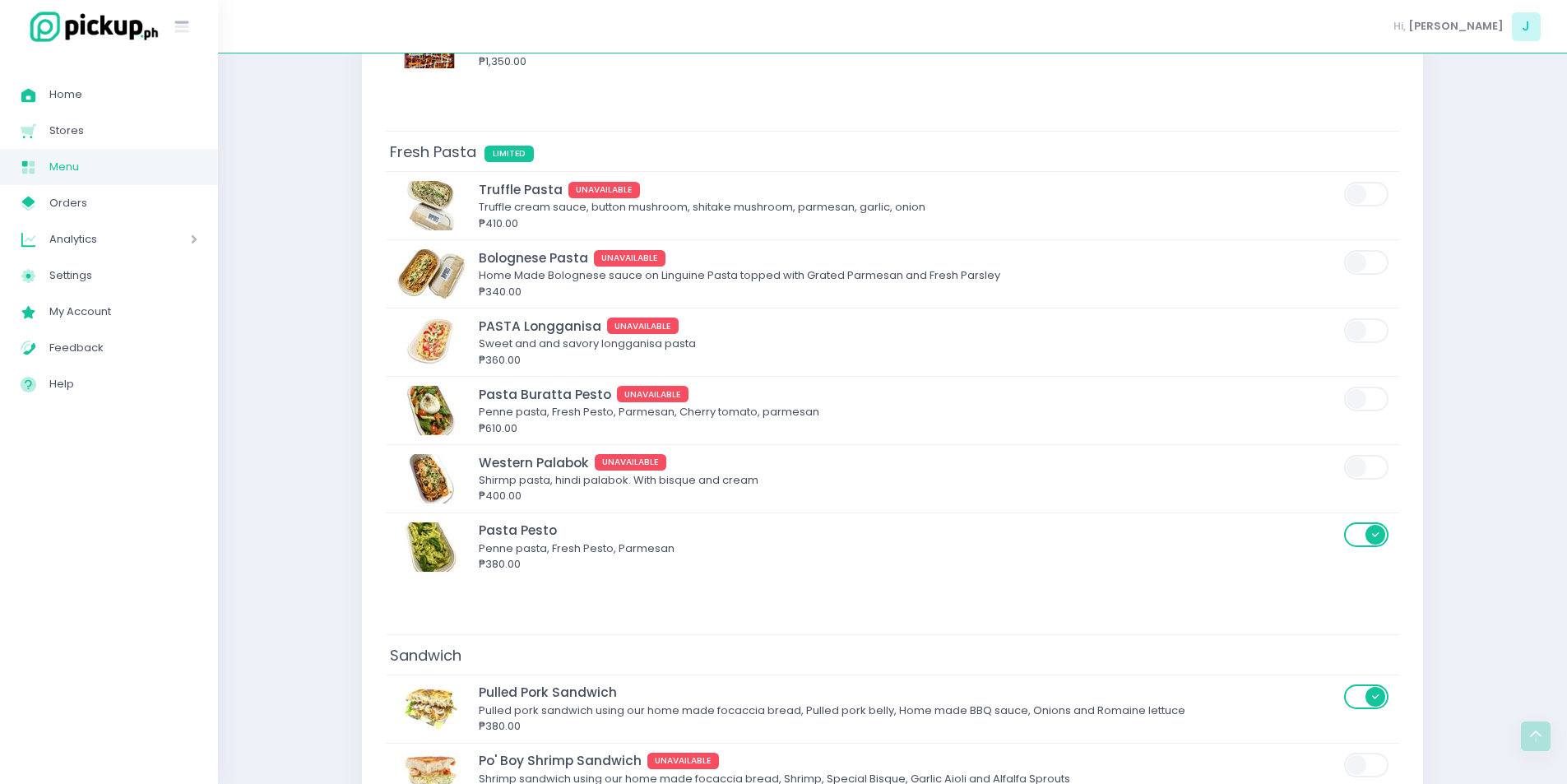
scroll to position [4071, 0]
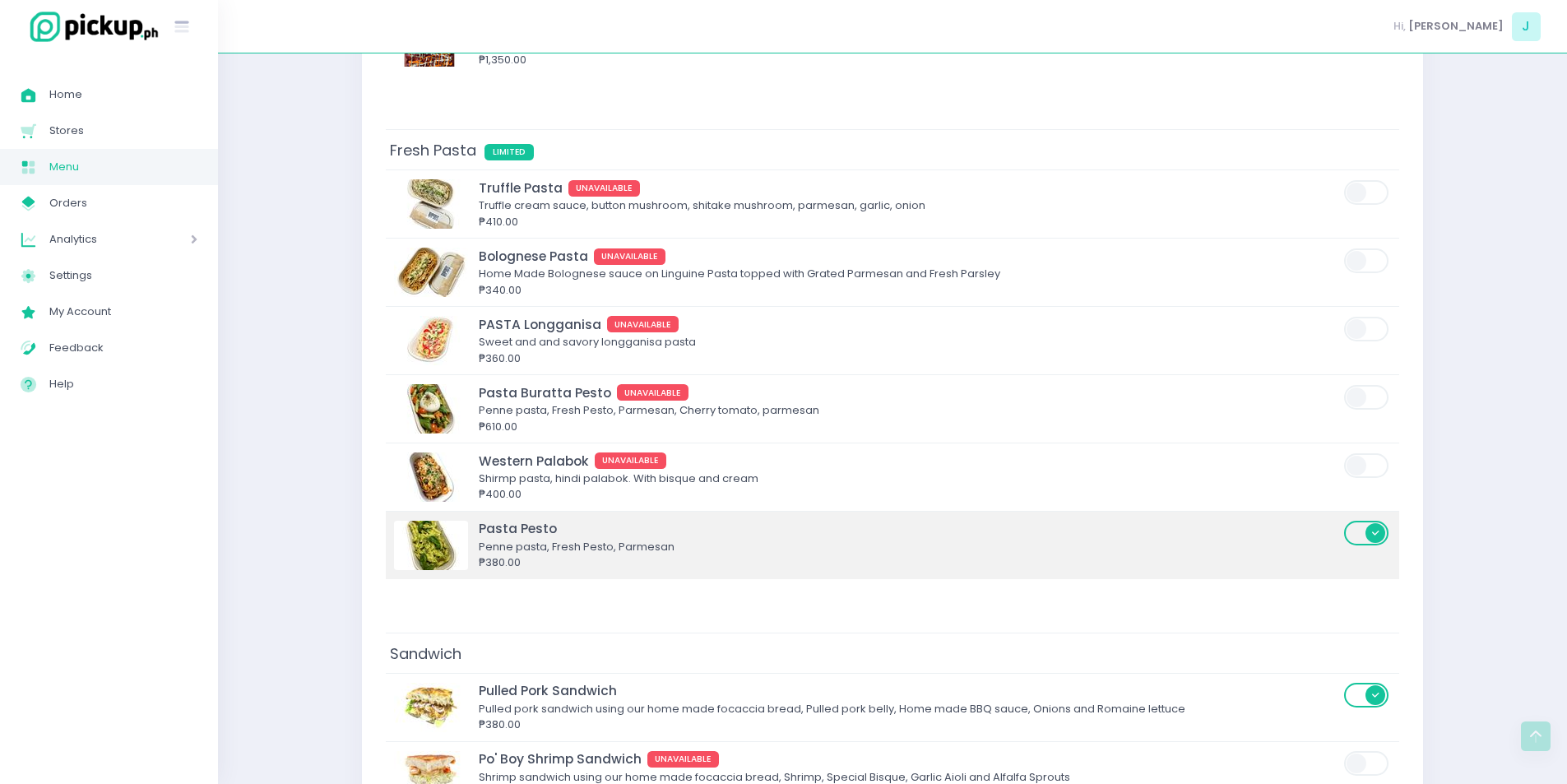
click at [1355, 534] on span at bounding box center [1368, 533] width 47 height 24
click at [522, 519] on input "checkbox" at bounding box center [522, 519] width 0 height 0
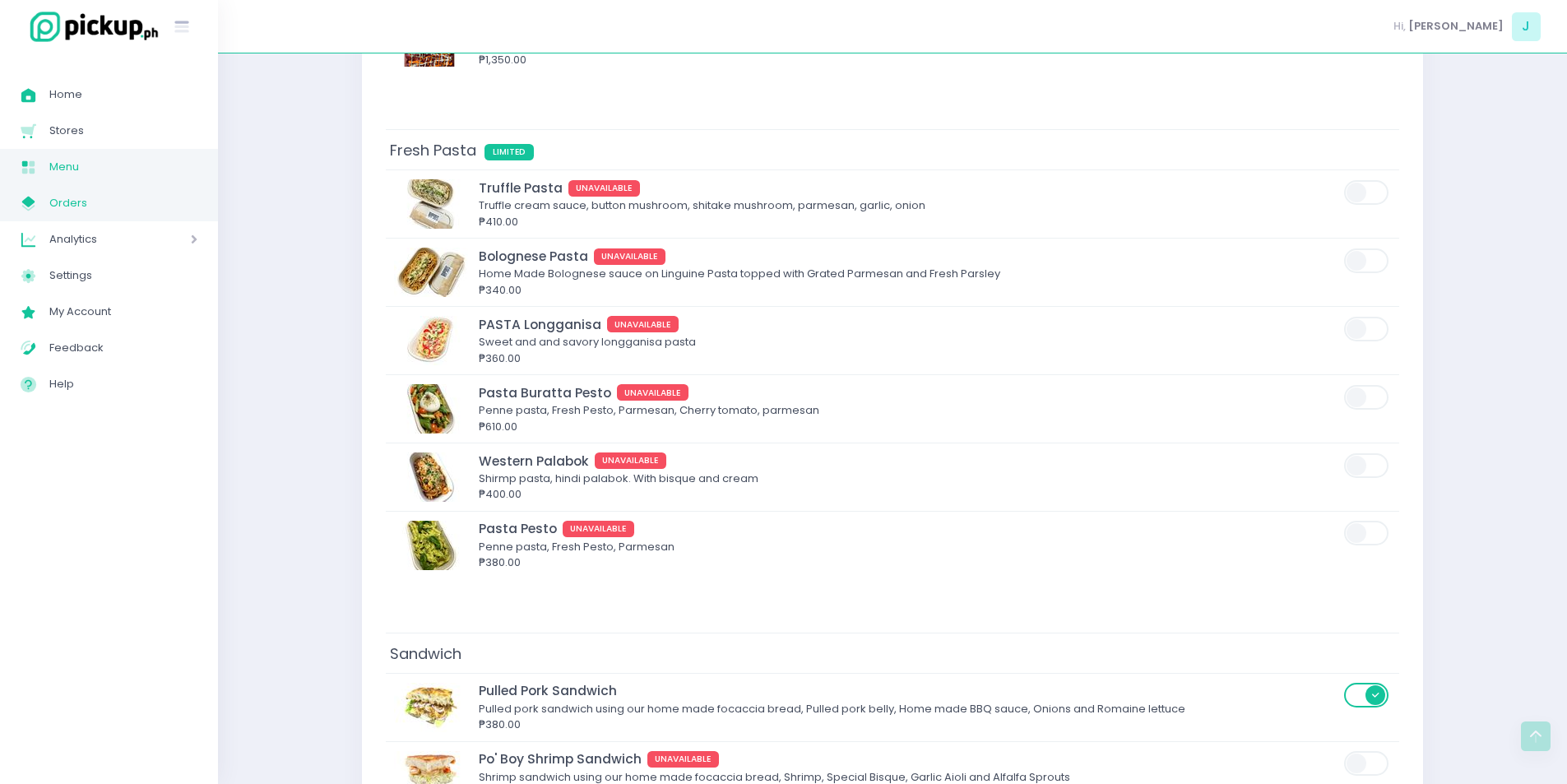
click at [96, 197] on span "Orders" at bounding box center [123, 203] width 148 height 22
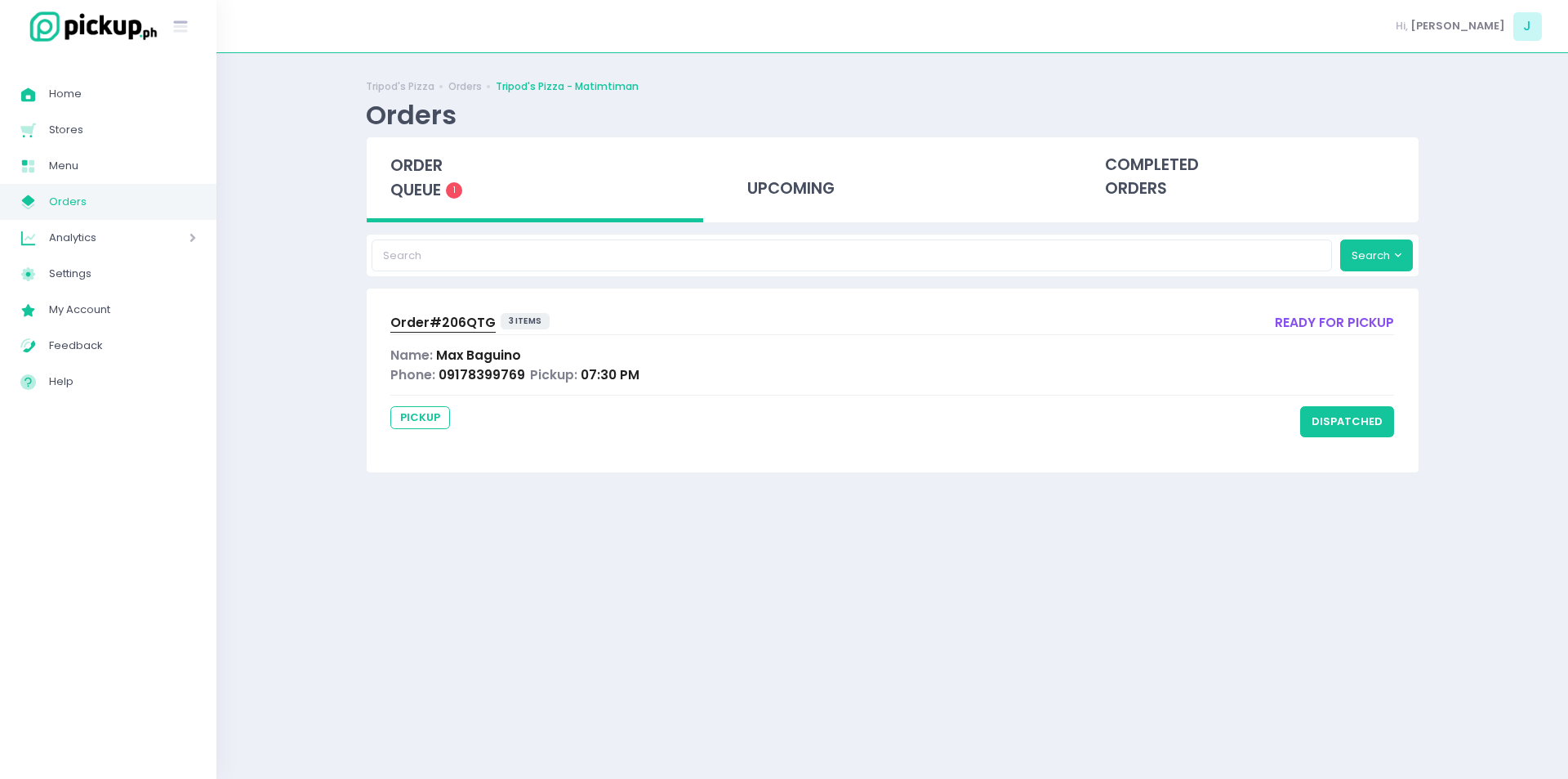
click at [96, 196] on span "Orders" at bounding box center [122, 202] width 147 height 22
click at [50, 192] on span "Orders" at bounding box center [122, 202] width 147 height 22
click at [80, 202] on span "Orders" at bounding box center [122, 202] width 147 height 22
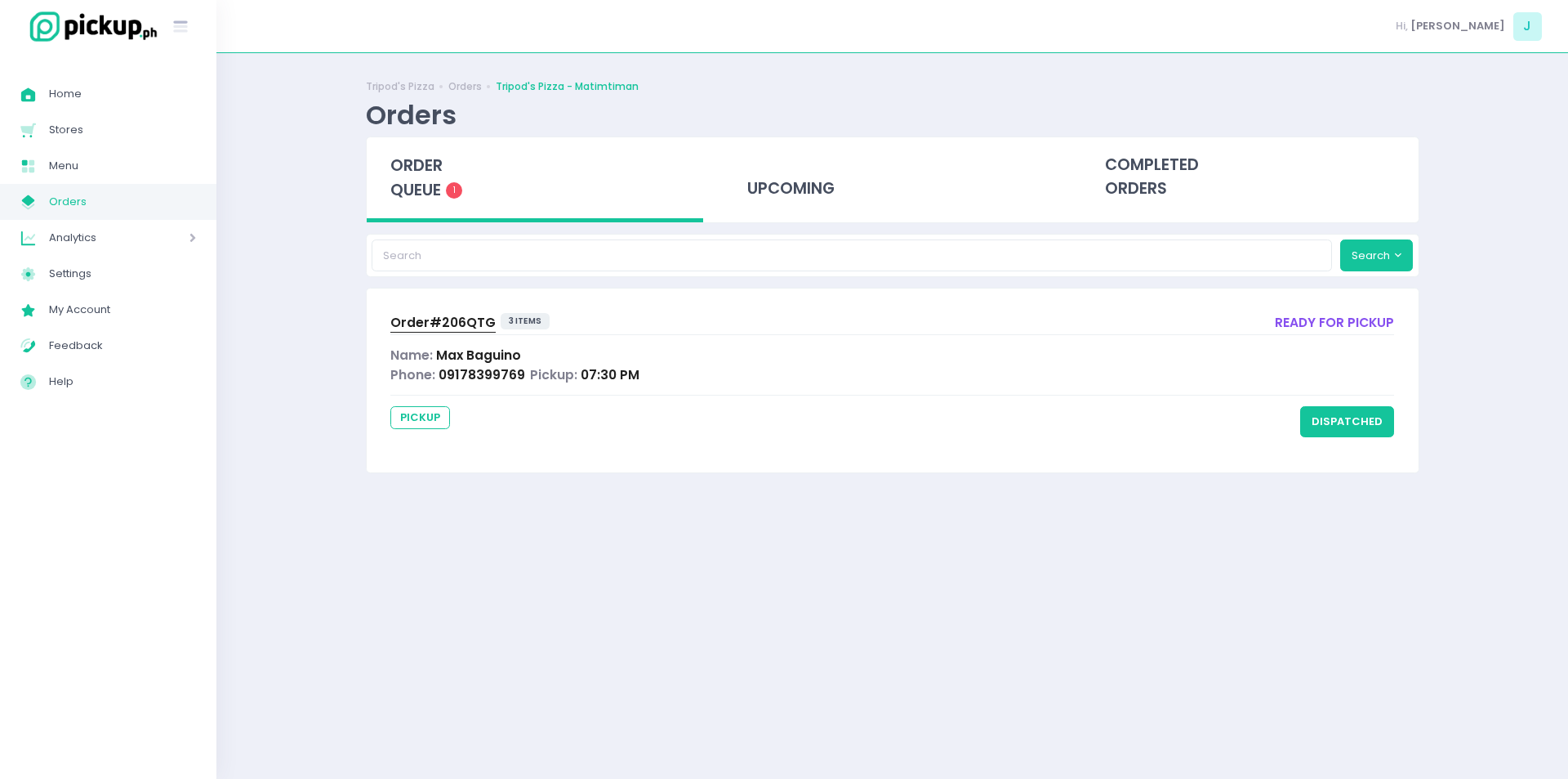
click at [80, 202] on span "Orders" at bounding box center [122, 202] width 147 height 22
click at [1336, 417] on button "dispatched" at bounding box center [1347, 421] width 94 height 31
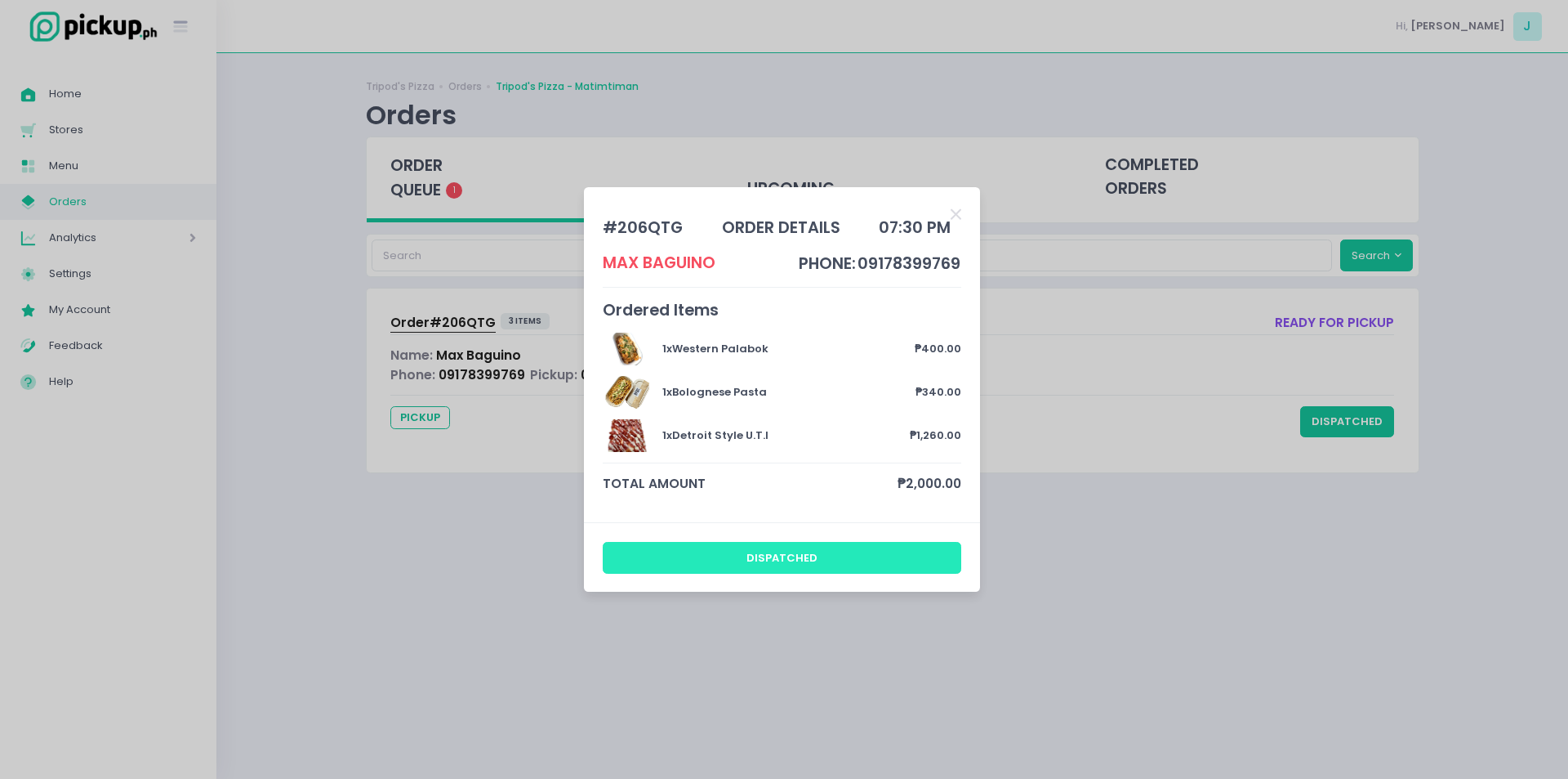
click at [803, 562] on button "dispatched" at bounding box center [782, 557] width 360 height 31
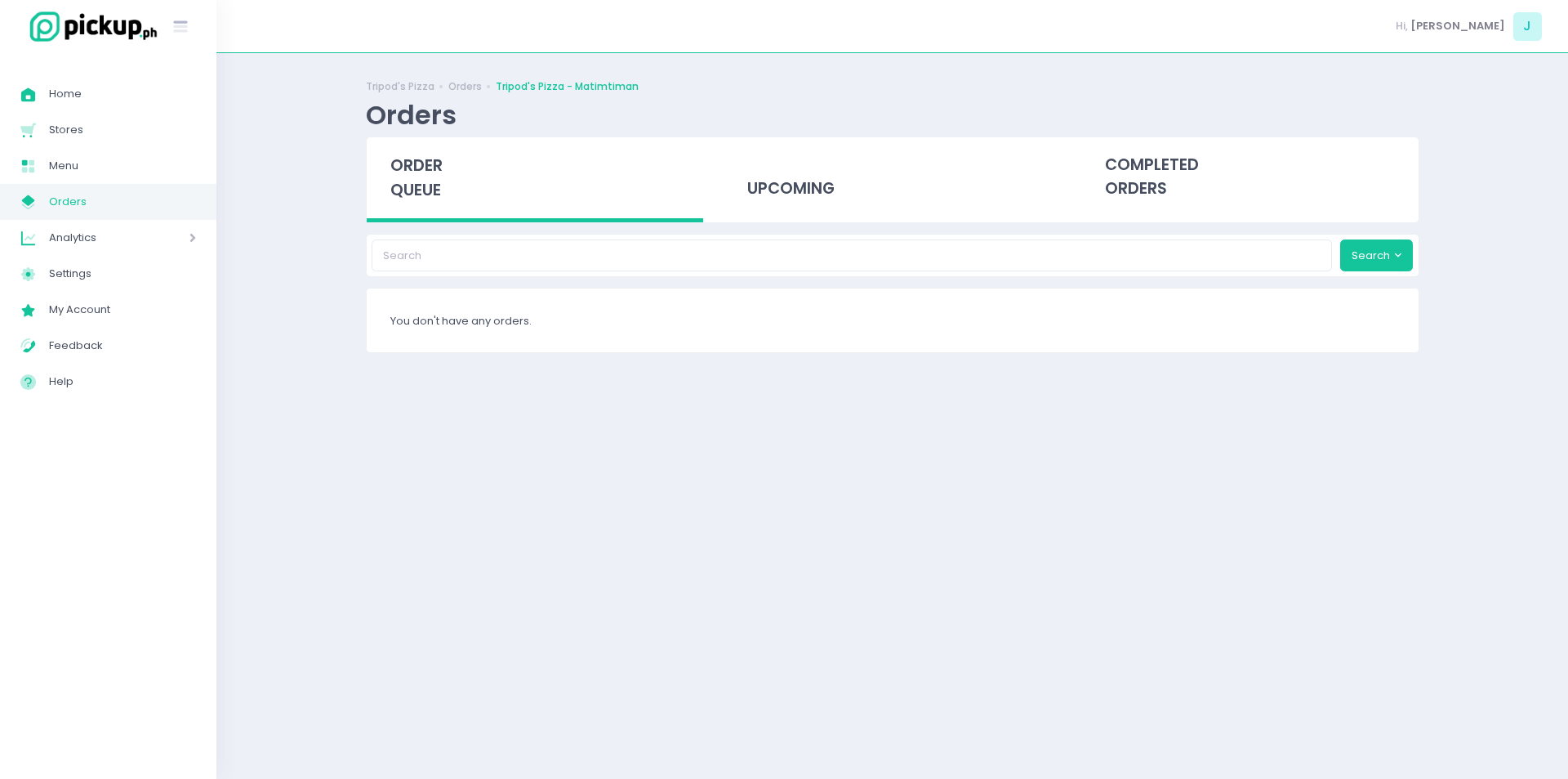
click at [1086, 63] on div "Tripod's Pizza Orders Tripod's Pizza - Matimtiman Orders order queue upcoming c…" at bounding box center [892, 416] width 1352 height 726
click at [169, 210] on span "Orders" at bounding box center [122, 202] width 147 height 22
click at [94, 199] on span "Orders" at bounding box center [122, 202] width 147 height 22
click at [107, 215] on link "My Store Created with Sketch. Orders" at bounding box center [108, 202] width 216 height 36
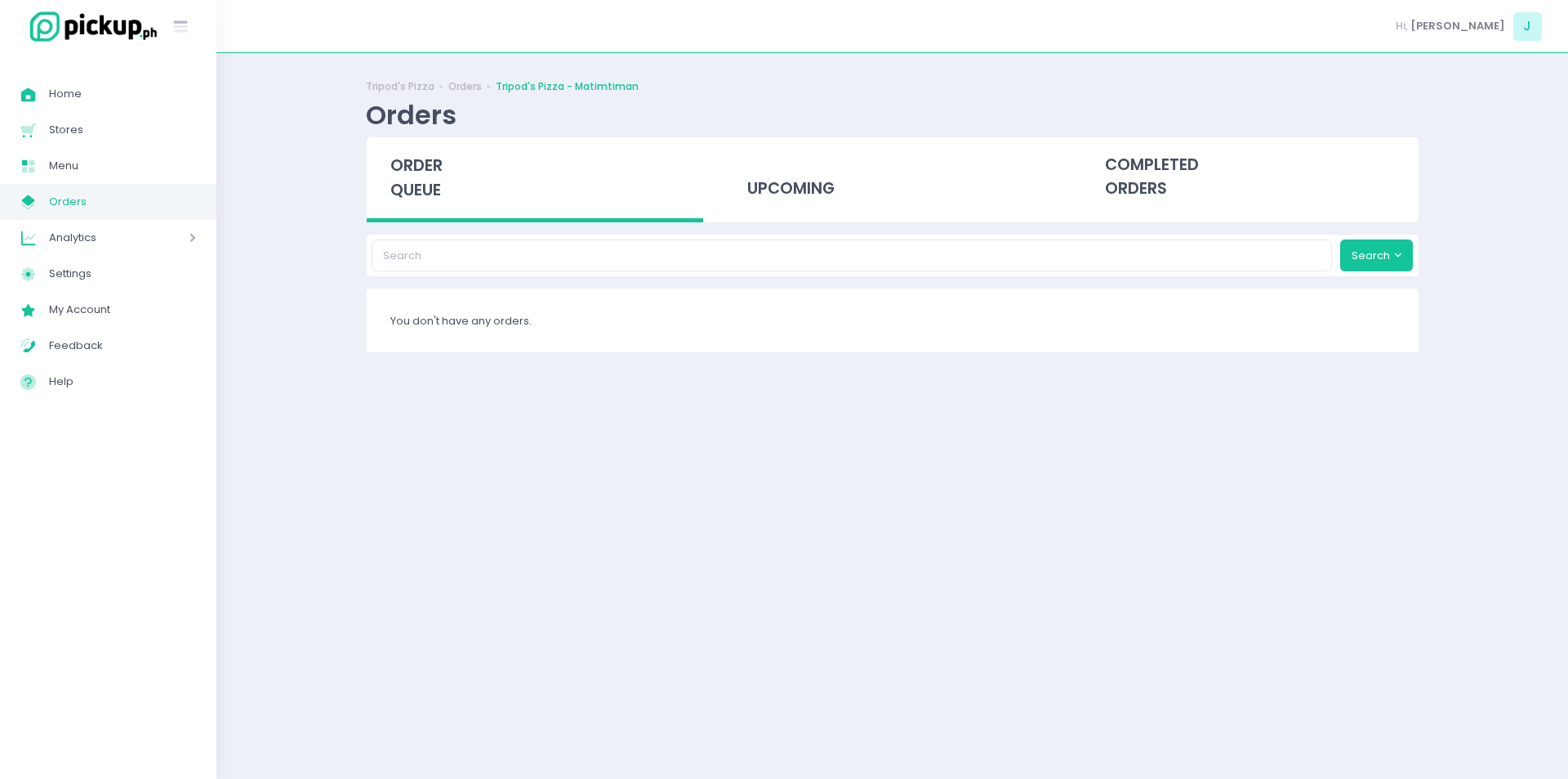
click at [102, 197] on span "Orders" at bounding box center [122, 202] width 147 height 22
click at [109, 198] on span "Orders" at bounding box center [122, 202] width 147 height 22
